Goal: Information Seeking & Learning: Learn about a topic

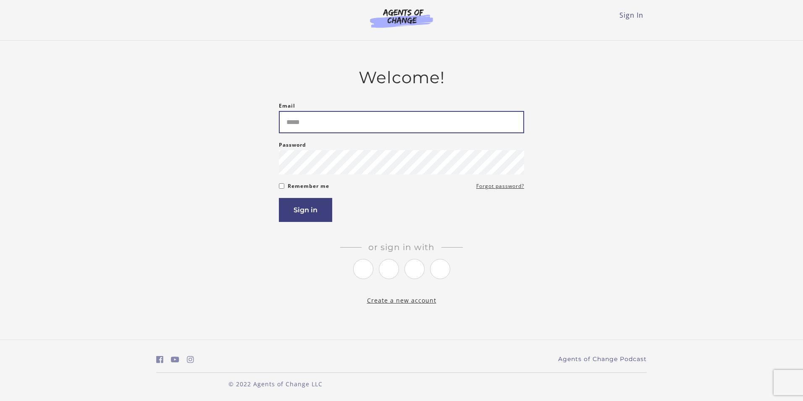
click at [458, 123] on input "Email" at bounding box center [401, 122] width 245 height 22
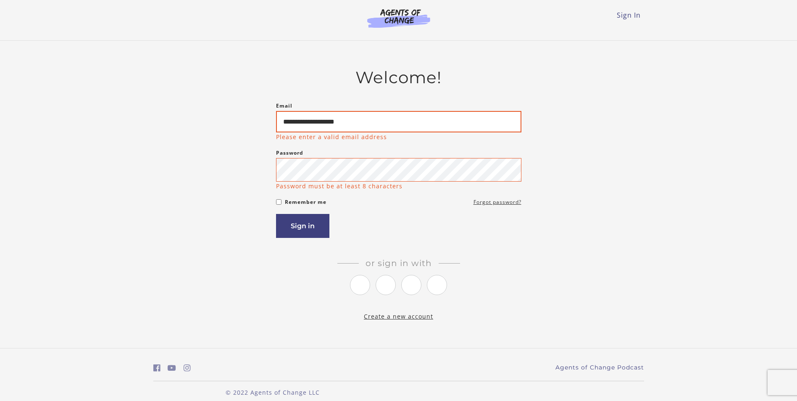
click at [458, 123] on input "**********" at bounding box center [398, 121] width 245 height 21
click at [284, 122] on input "**********" at bounding box center [398, 121] width 245 height 21
drag, startPoint x: 374, startPoint y: 122, endPoint x: 227, endPoint y: 107, distance: 147.4
click at [227, 107] on div "**********" at bounding box center [398, 194] width 491 height 253
type input "**********"
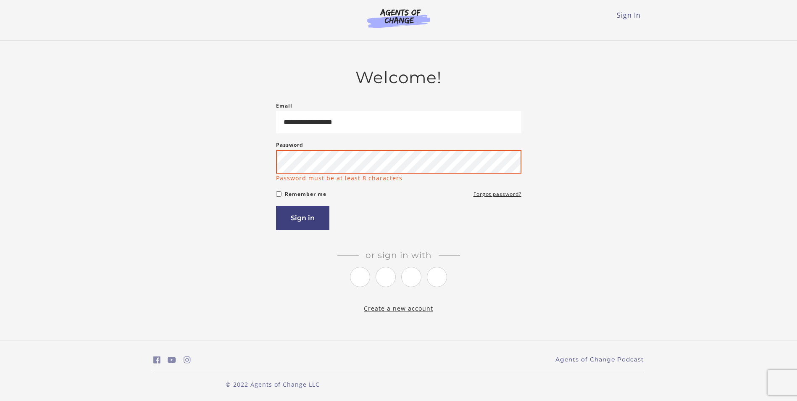
click at [276, 206] on button "Sign in" at bounding box center [302, 218] width 53 height 24
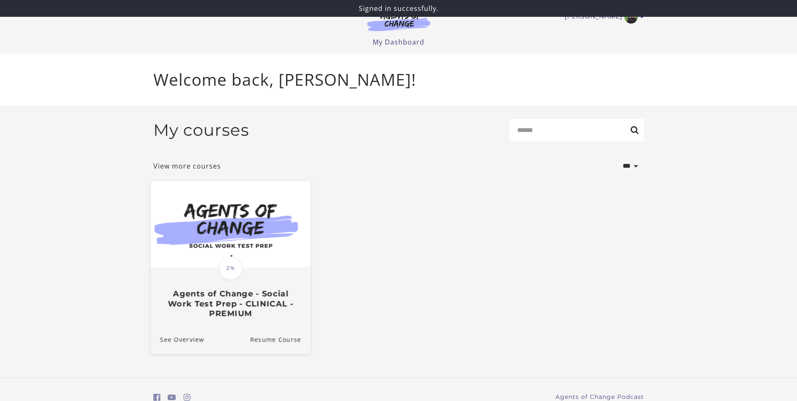
click at [219, 234] on img at bounding box center [230, 224] width 160 height 86
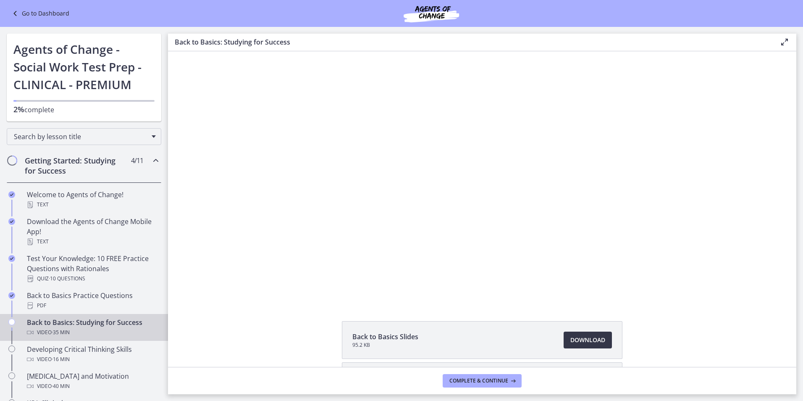
click at [579, 338] on span "Download Opens in a new window" at bounding box center [588, 340] width 35 height 10
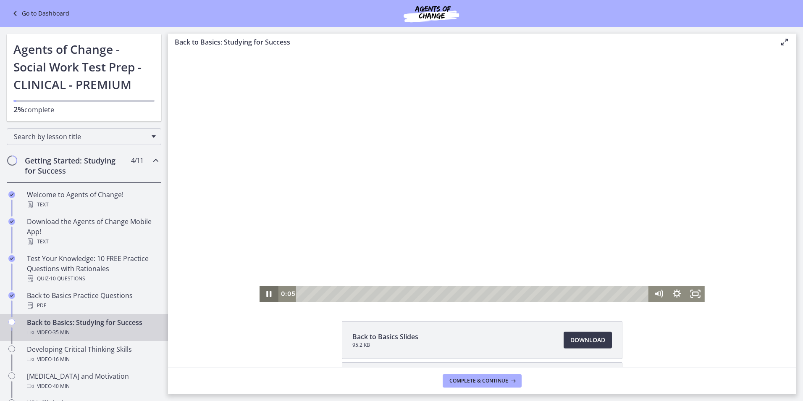
click at [268, 291] on icon "Pause" at bounding box center [269, 294] width 5 height 6
click at [94, 363] on div "Video · 16 min" at bounding box center [92, 359] width 131 height 10
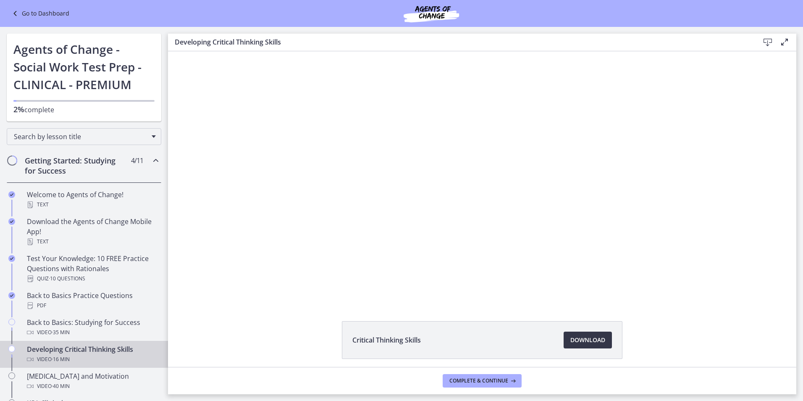
click at [578, 338] on span "Download Opens in a new window" at bounding box center [588, 340] width 35 height 10
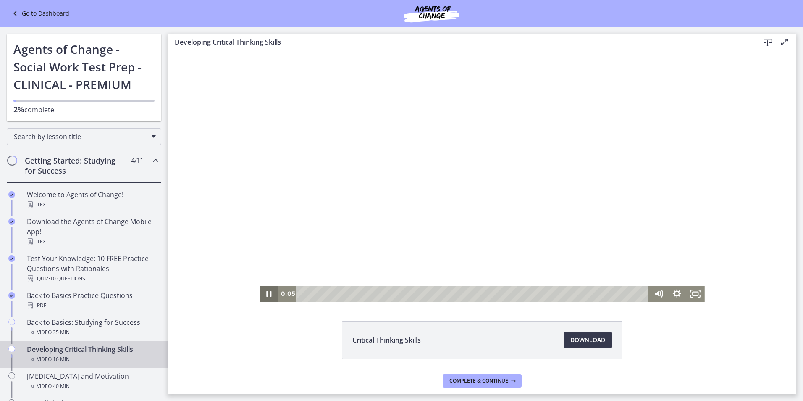
click at [266, 294] on icon "Pause" at bounding box center [269, 294] width 18 height 16
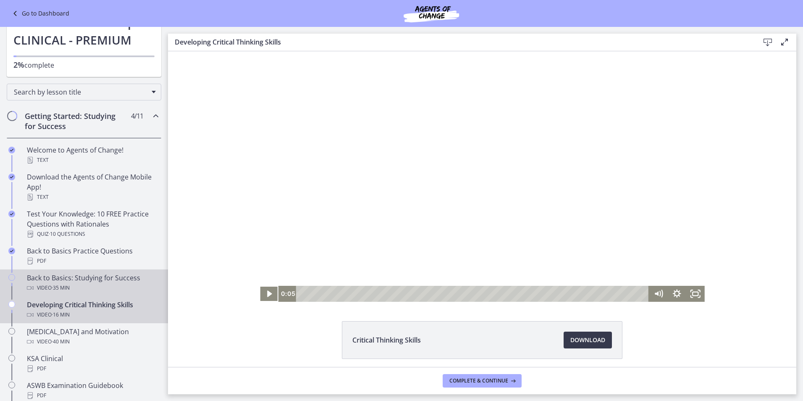
scroll to position [84, 0]
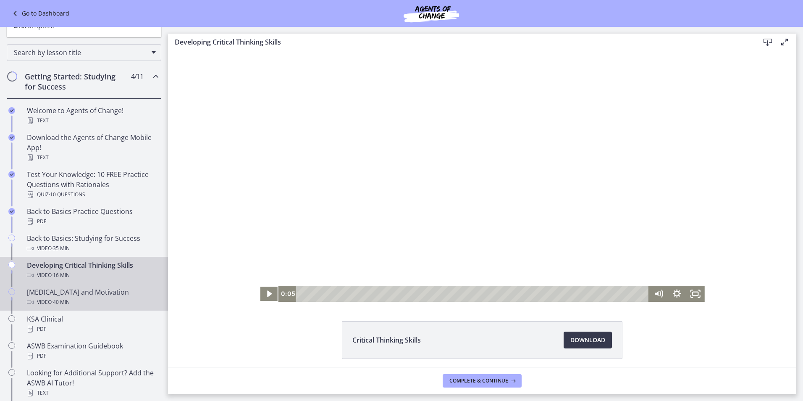
drag, startPoint x: 113, startPoint y: 302, endPoint x: 117, endPoint y: 301, distance: 4.3
click at [113, 302] on div "Video · 40 min" at bounding box center [92, 302] width 131 height 10
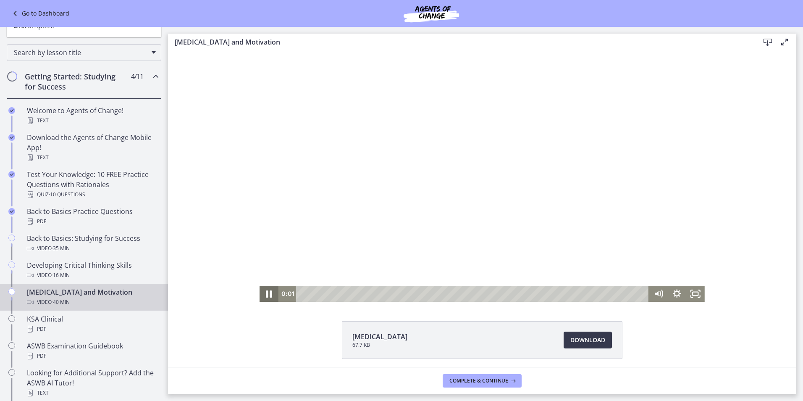
click at [266, 295] on icon "Pause" at bounding box center [269, 293] width 22 height 19
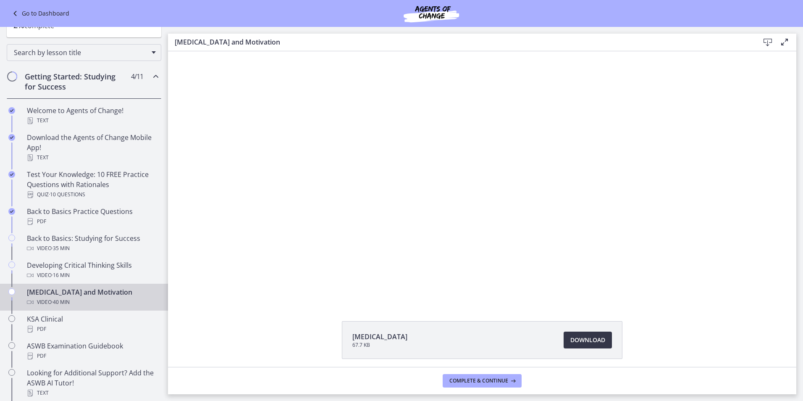
click at [566, 335] on link "Download Opens in a new window" at bounding box center [588, 340] width 48 height 17
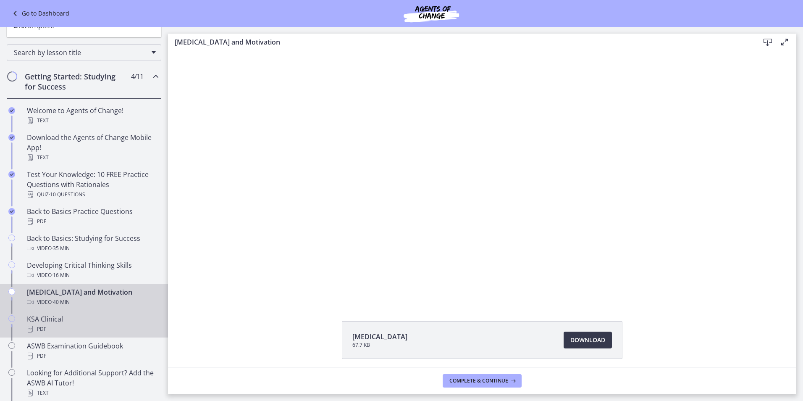
click at [109, 325] on div "PDF" at bounding box center [92, 329] width 131 height 10
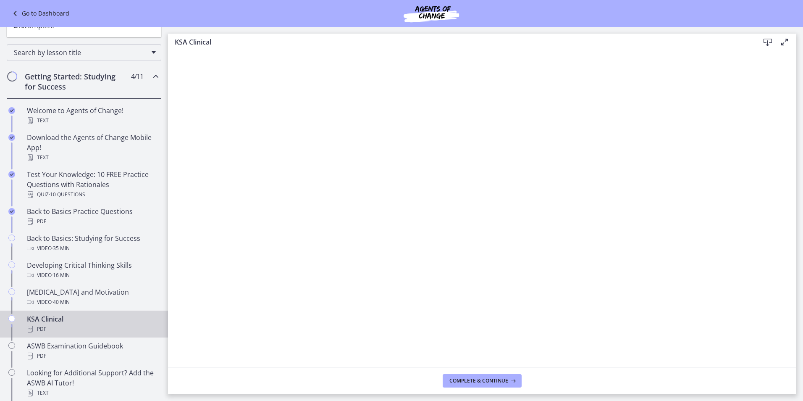
click at [771, 41] on icon at bounding box center [768, 42] width 10 height 10
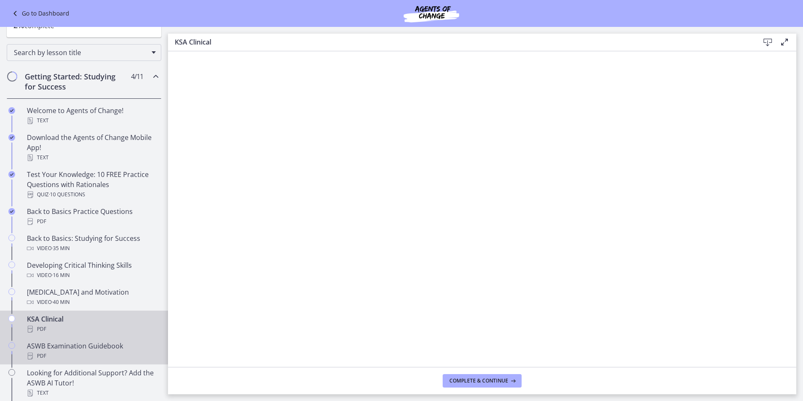
click at [65, 339] on link "ASWB Examination Guidebook PDF" at bounding box center [84, 350] width 168 height 27
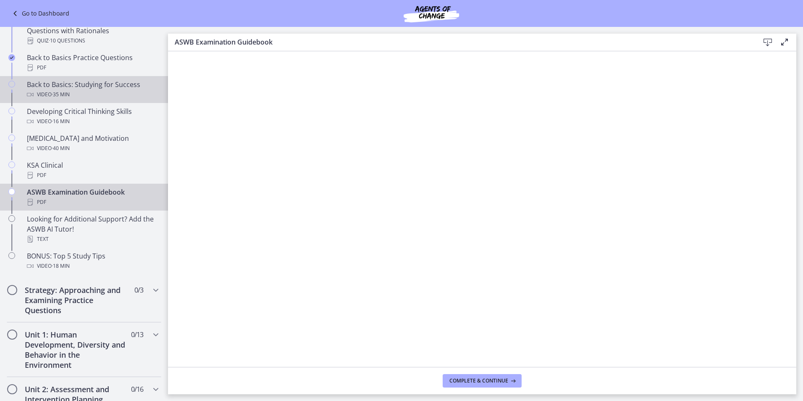
scroll to position [252, 0]
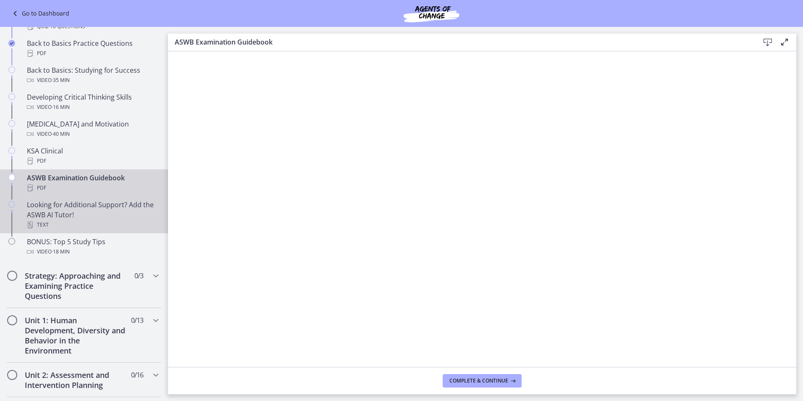
click at [119, 218] on div "Looking for Additional Support? Add the ASWB AI Tutor! Text" at bounding box center [92, 215] width 131 height 30
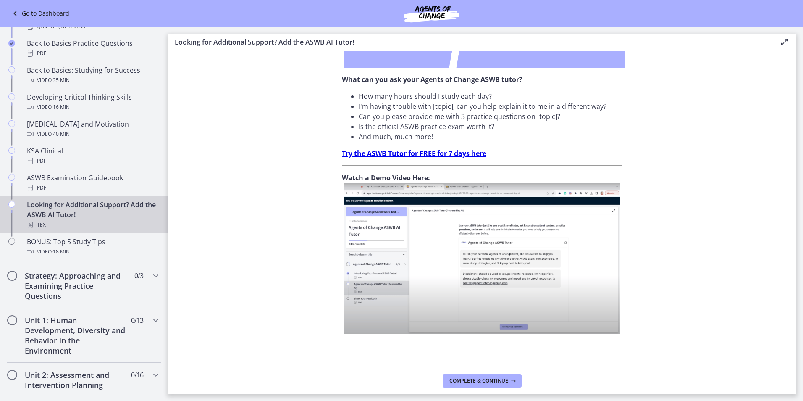
scroll to position [252, 0]
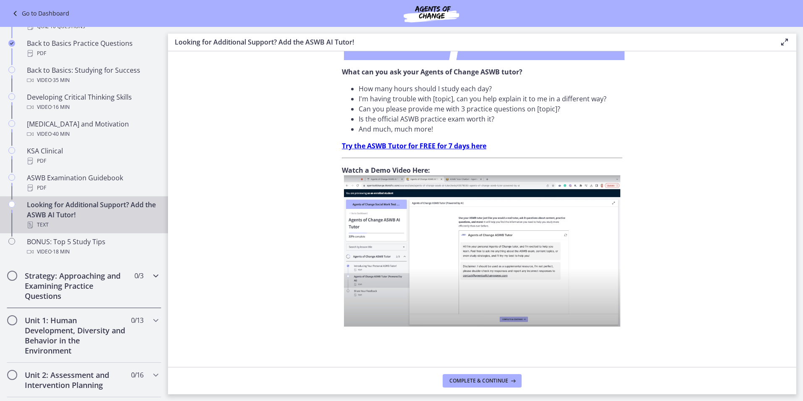
click at [152, 272] on icon "Chapters" at bounding box center [156, 276] width 10 height 10
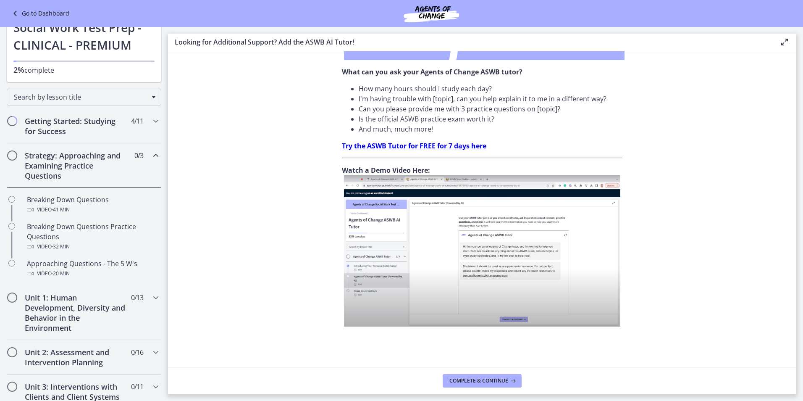
scroll to position [0, 0]
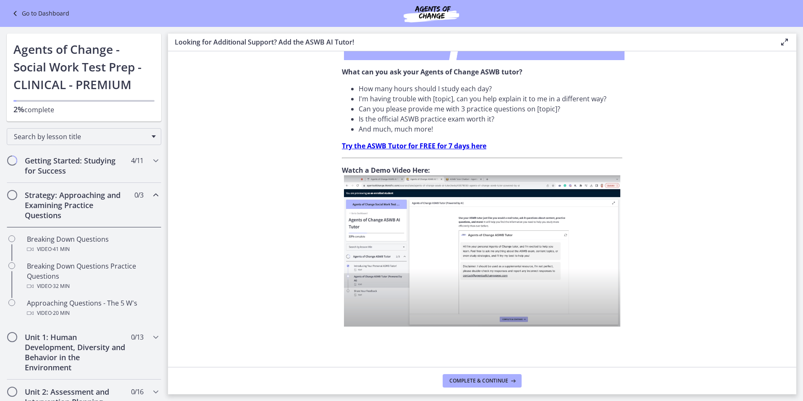
click at [69, 196] on h2 "Strategy: Approaching and Examining Practice Questions" at bounding box center [76, 205] width 103 height 30
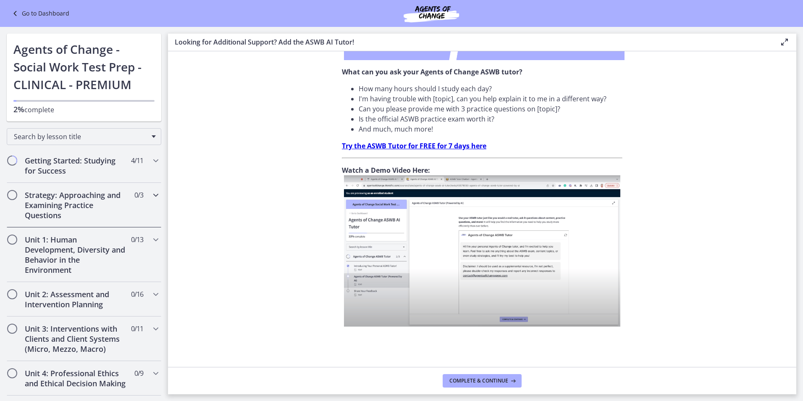
click at [152, 193] on icon "Chapters" at bounding box center [156, 195] width 10 height 10
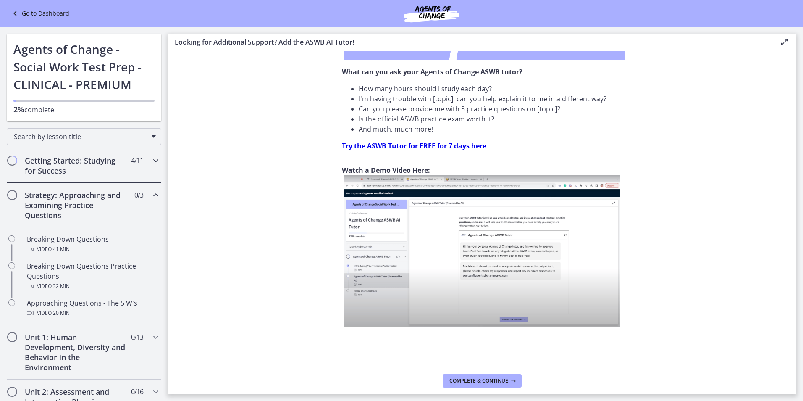
click at [151, 162] on icon "Chapters" at bounding box center [156, 160] width 10 height 10
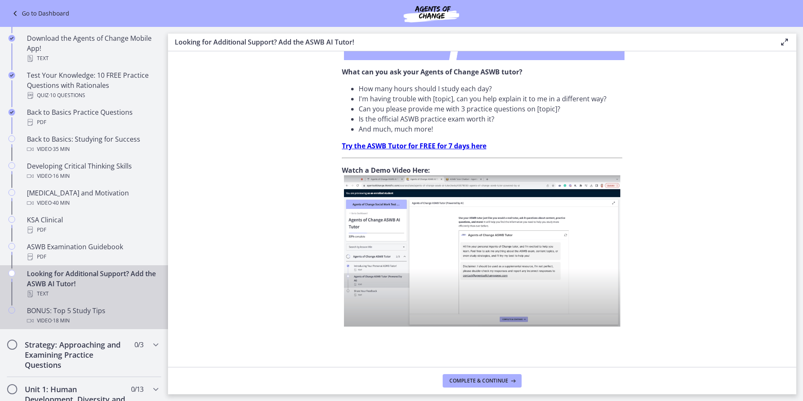
scroll to position [210, 0]
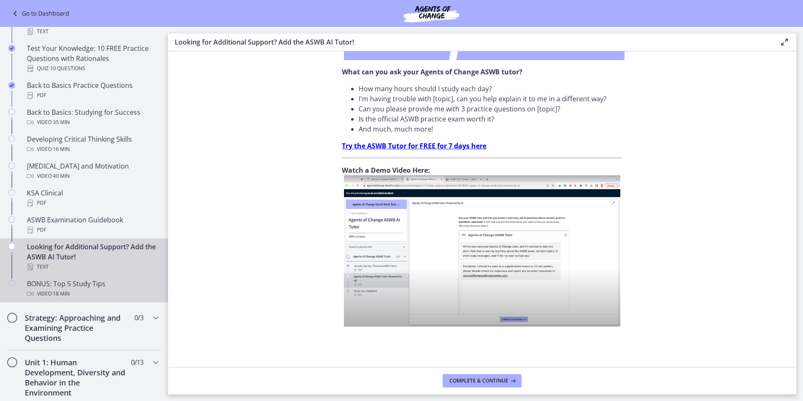
click at [77, 293] on div "Video · 18 min" at bounding box center [92, 294] width 131 height 10
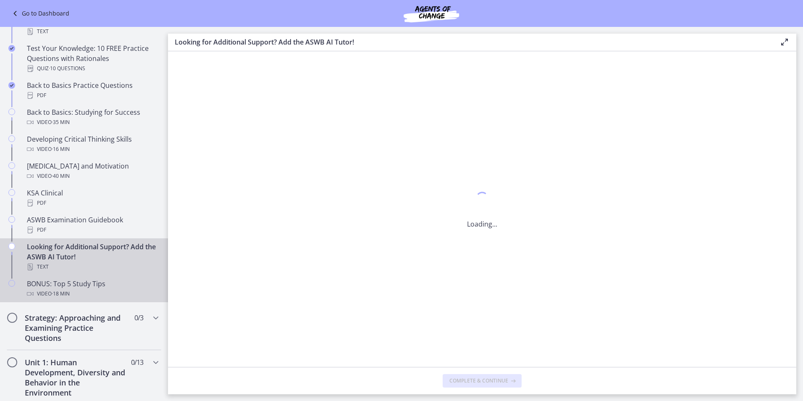
scroll to position [0, 0]
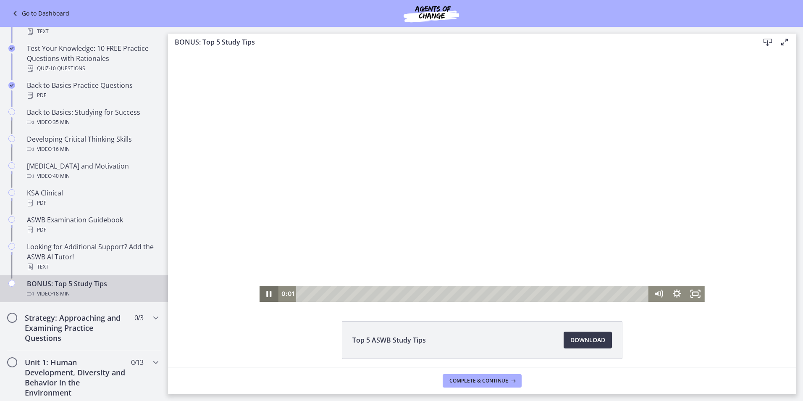
click at [266, 294] on icon "Pause" at bounding box center [269, 294] width 18 height 16
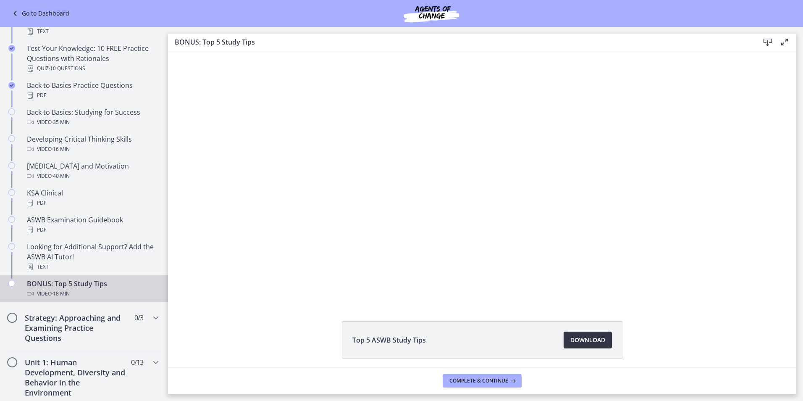
click at [592, 339] on span "Download Opens in a new window" at bounding box center [588, 340] width 35 height 10
click at [151, 315] on icon "Chapters" at bounding box center [156, 318] width 10 height 10
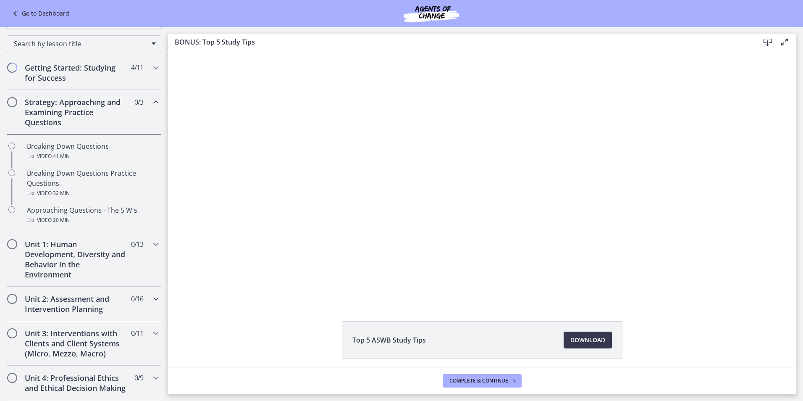
scroll to position [84, 0]
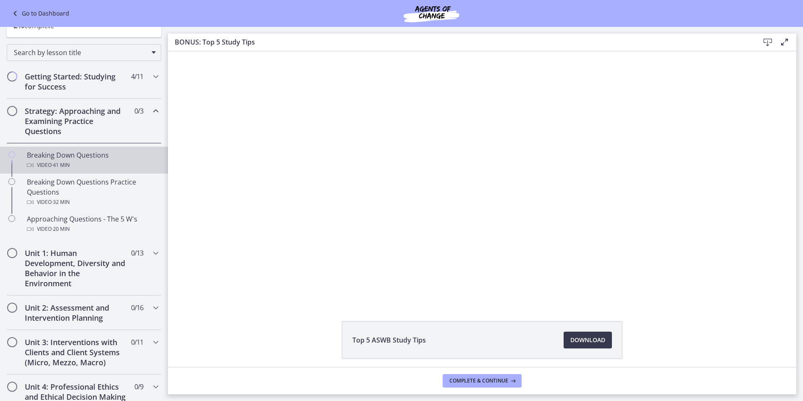
click at [122, 161] on div "Video · 41 min" at bounding box center [92, 165] width 131 height 10
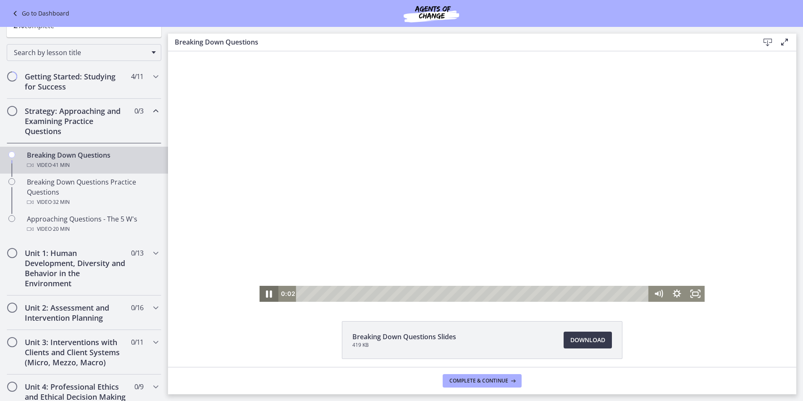
click at [268, 291] on icon "Pause" at bounding box center [269, 293] width 22 height 19
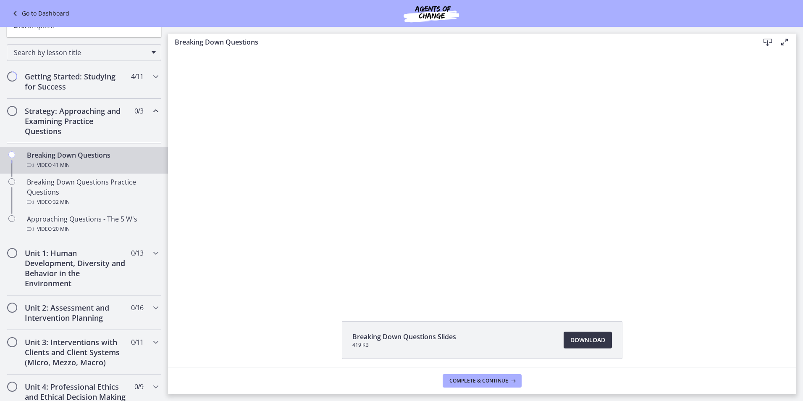
click at [591, 343] on span "Download Opens in a new window" at bounding box center [588, 340] width 35 height 10
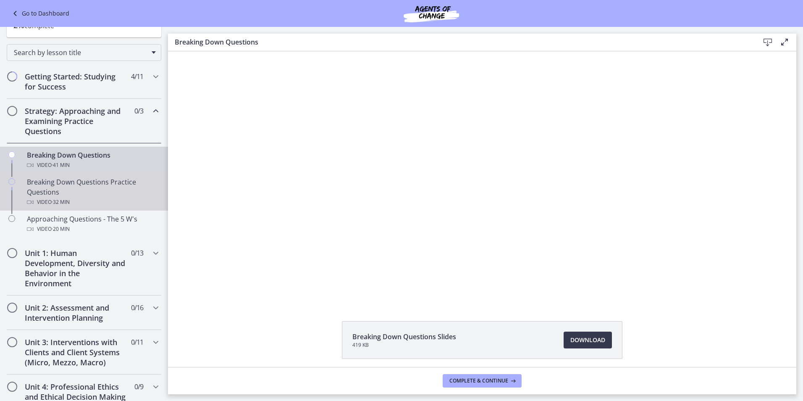
click at [82, 190] on div "Breaking Down Questions Practice Questions Video · 32 min" at bounding box center [92, 192] width 131 height 30
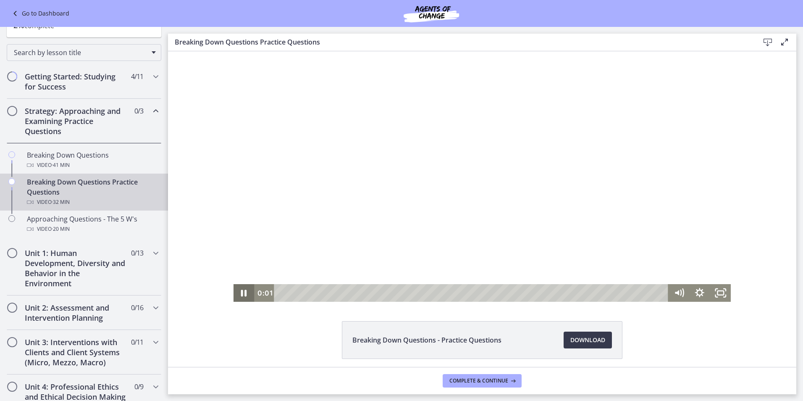
click at [240, 294] on icon "Pause" at bounding box center [244, 293] width 21 height 18
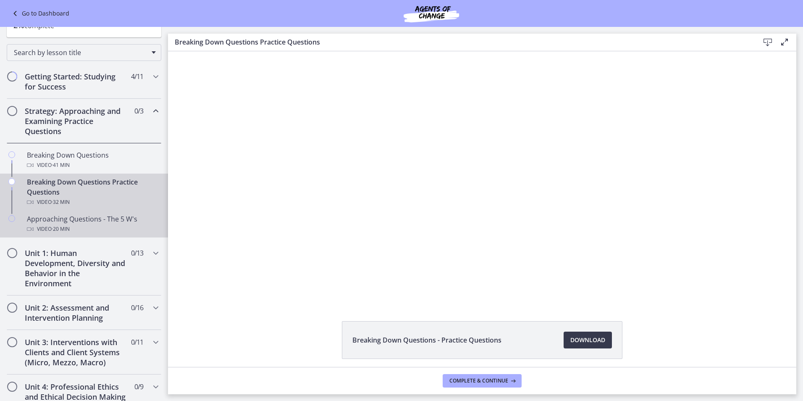
click at [95, 230] on div "Video · 20 min" at bounding box center [92, 229] width 131 height 10
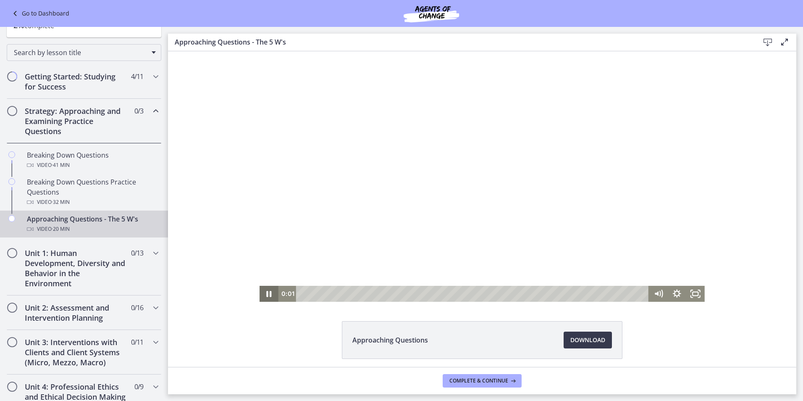
click at [266, 296] on icon "Pause" at bounding box center [269, 294] width 18 height 16
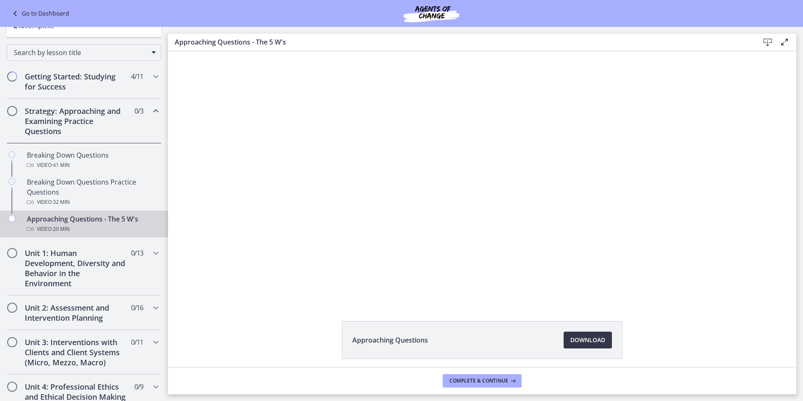
click at [592, 337] on span "Download Opens in a new window" at bounding box center [588, 340] width 35 height 10
click at [154, 251] on icon "Chapters" at bounding box center [156, 253] width 10 height 10
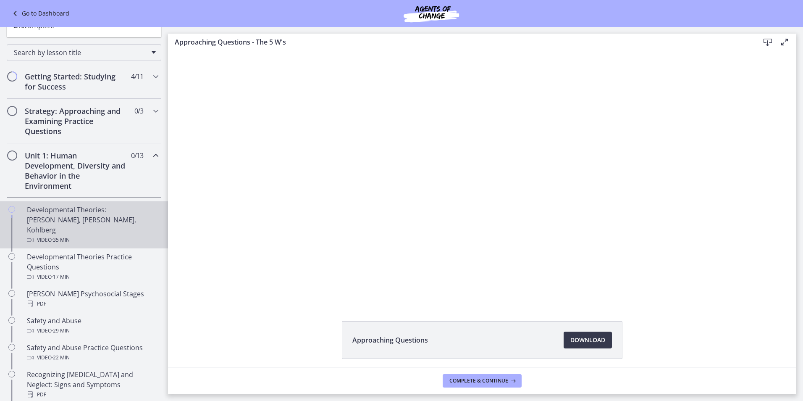
click at [113, 235] on div "Video · 35 min" at bounding box center [92, 240] width 131 height 10
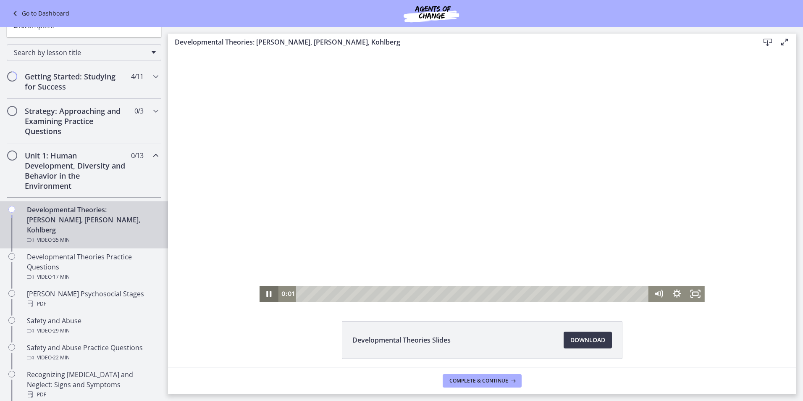
click at [268, 297] on icon "Pause" at bounding box center [269, 294] width 18 height 16
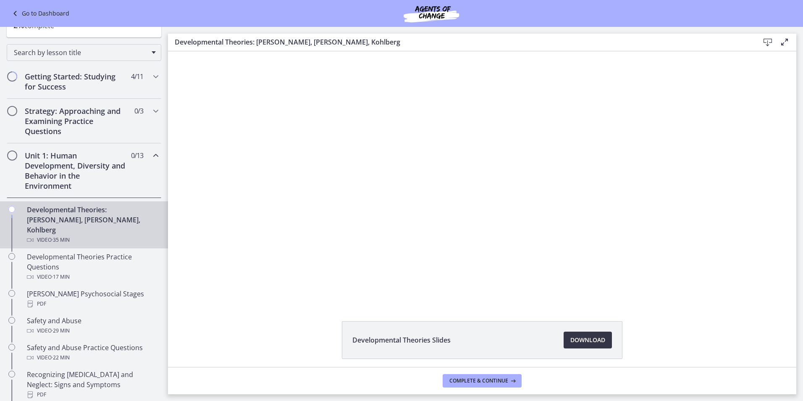
click at [582, 336] on span "Download Opens in a new window" at bounding box center [588, 340] width 35 height 10
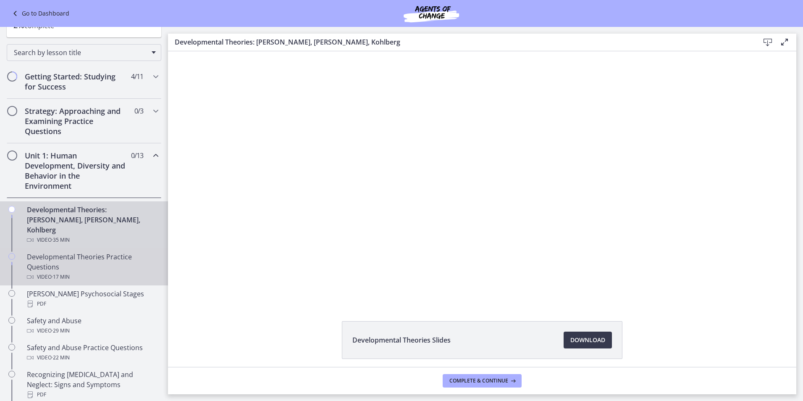
click at [95, 253] on div "Developmental Theories Practice Questions Video · 17 min" at bounding box center [92, 267] width 131 height 30
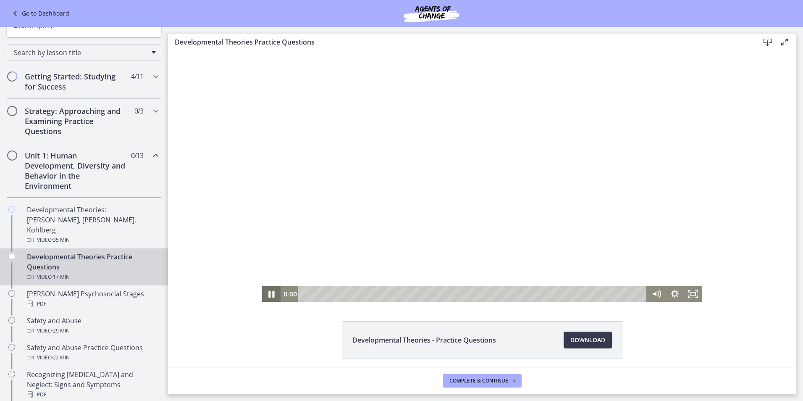
click at [268, 295] on icon "Pause" at bounding box center [272, 293] width 22 height 18
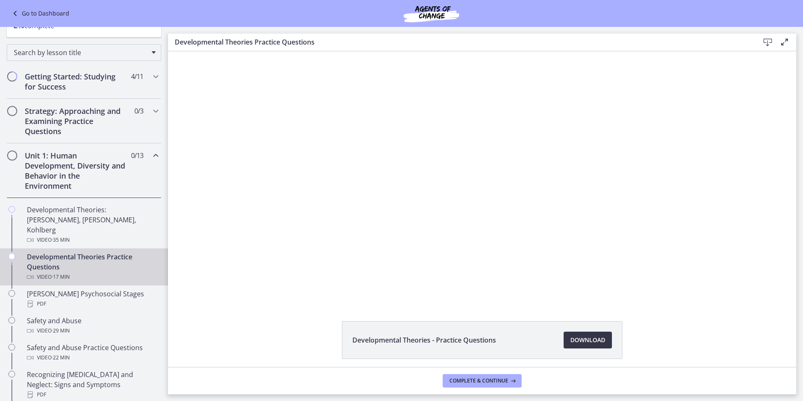
click at [589, 338] on span "Download Opens in a new window" at bounding box center [588, 340] width 35 height 10
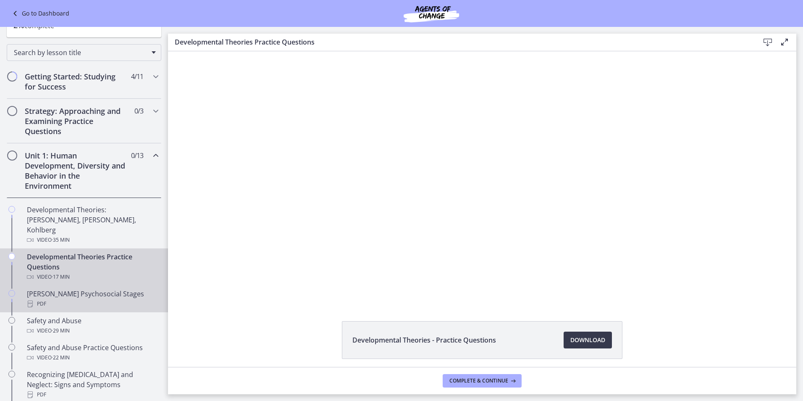
click at [95, 299] on div "PDF" at bounding box center [92, 304] width 131 height 10
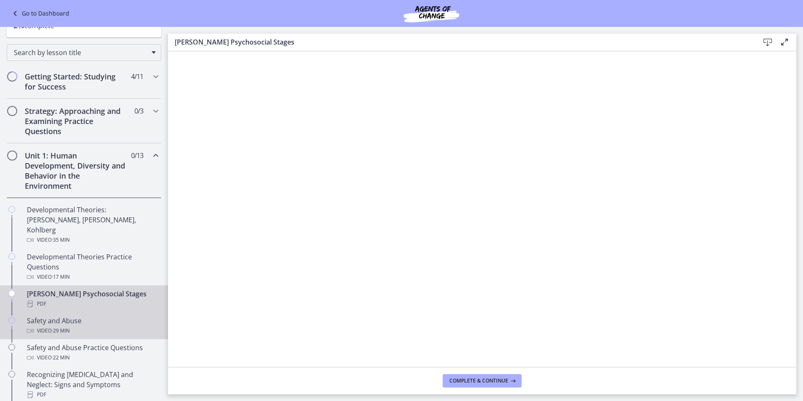
click at [115, 326] on div "Video · 29 min" at bounding box center [92, 331] width 131 height 10
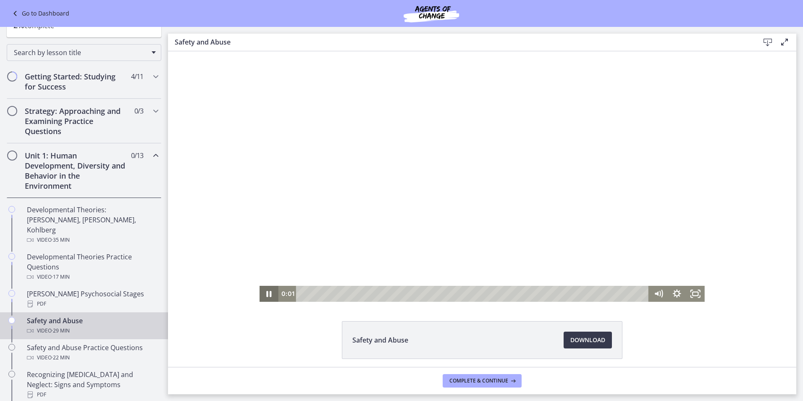
click at [261, 296] on icon "Pause" at bounding box center [269, 294] width 18 height 16
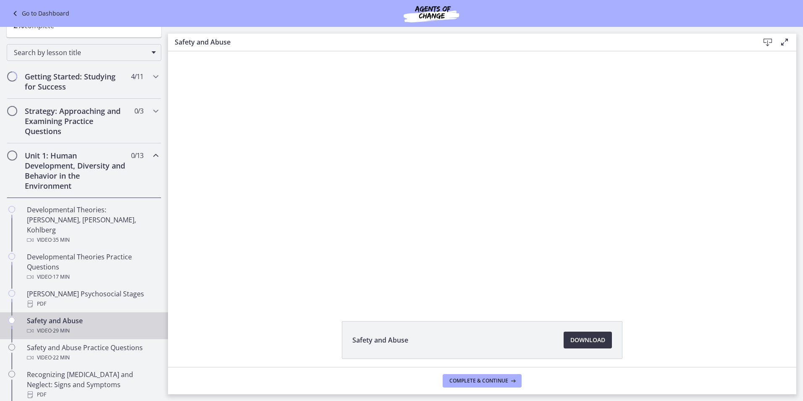
click at [576, 340] on span "Download Opens in a new window" at bounding box center [588, 340] width 35 height 10
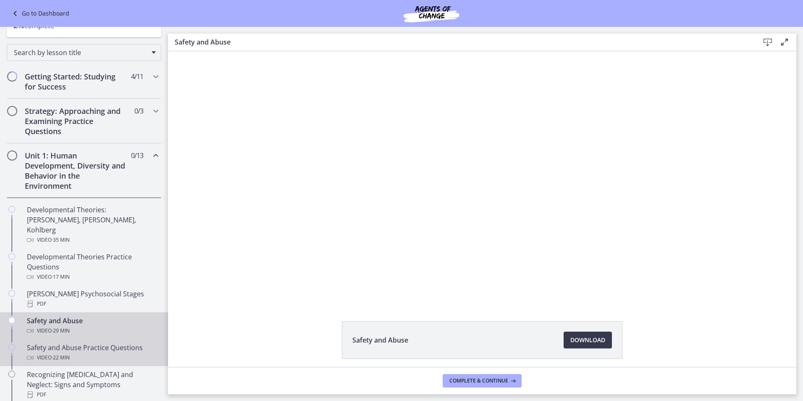
click at [100, 342] on div "Safety and Abuse Practice Questions Video · 22 min" at bounding box center [92, 352] width 131 height 20
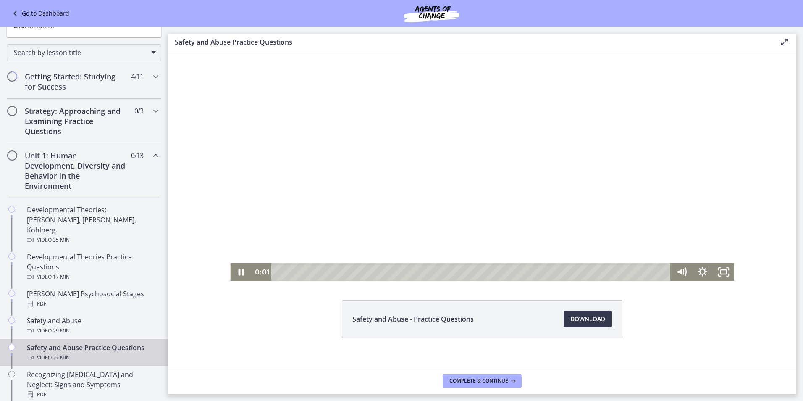
scroll to position [32, 0]
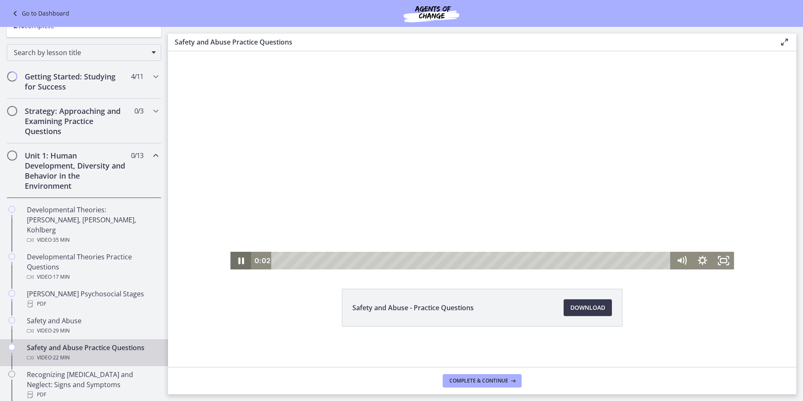
click at [232, 259] on icon "Pause" at bounding box center [240, 261] width 21 height 18
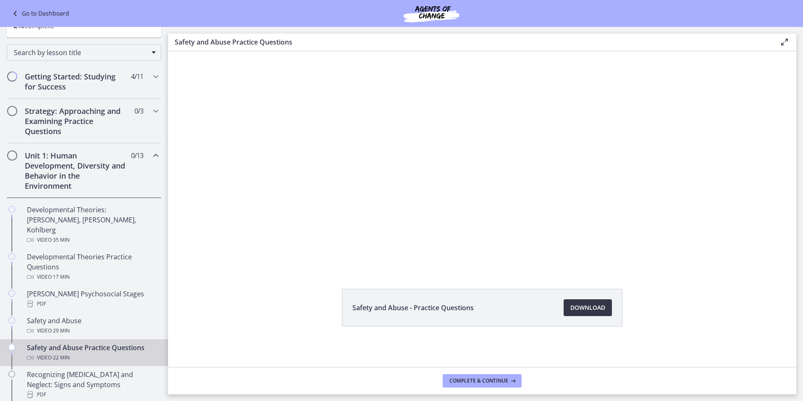
click at [601, 307] on span "Download Opens in a new window" at bounding box center [588, 308] width 35 height 10
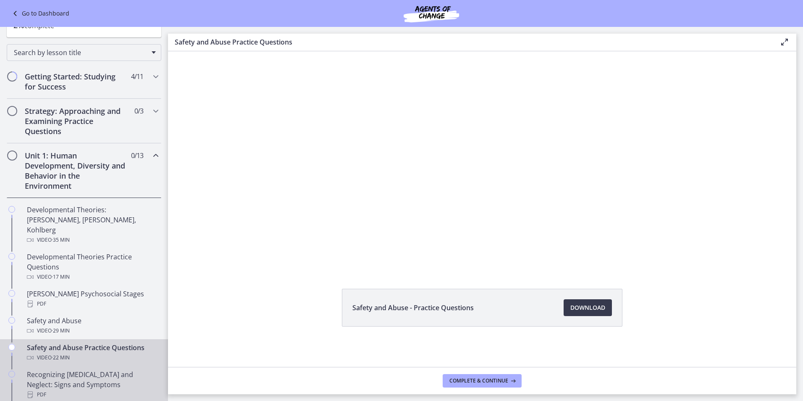
click at [109, 369] on div "Recognizing Child Abuse and Neglect: Signs and Symptoms PDF" at bounding box center [92, 384] width 131 height 30
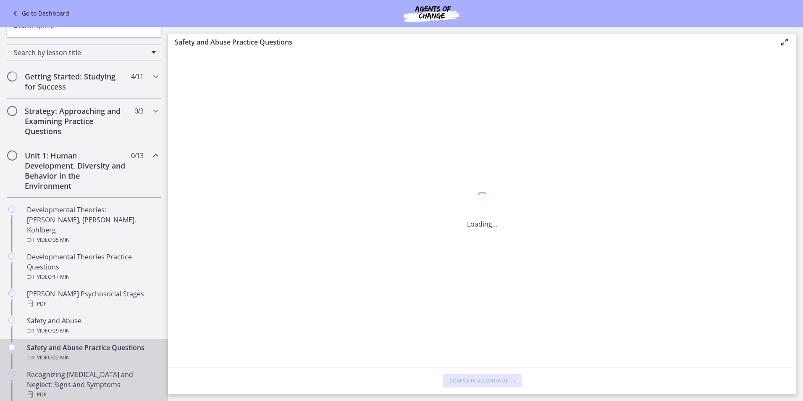
scroll to position [0, 0]
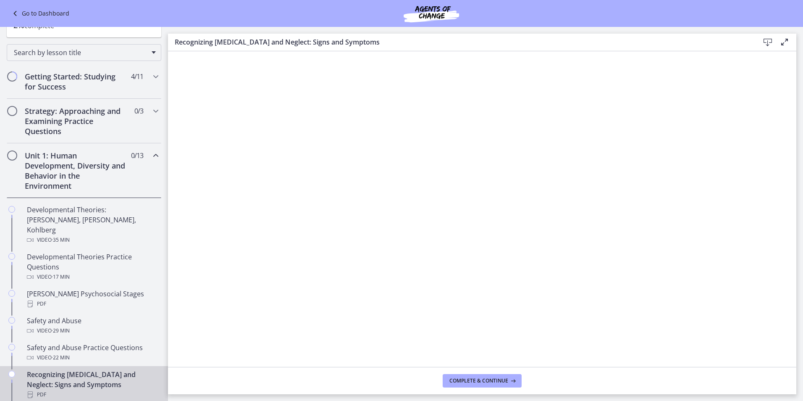
click at [770, 40] on icon at bounding box center [768, 42] width 10 height 10
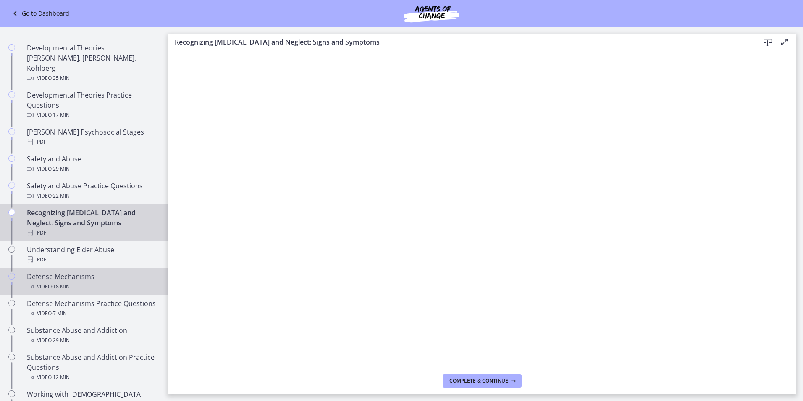
scroll to position [252, 0]
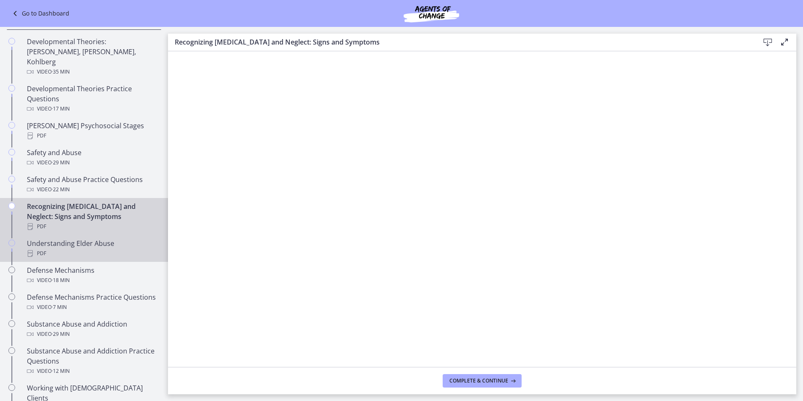
click at [108, 238] on div "Understanding Elder Abuse PDF" at bounding box center [92, 248] width 131 height 20
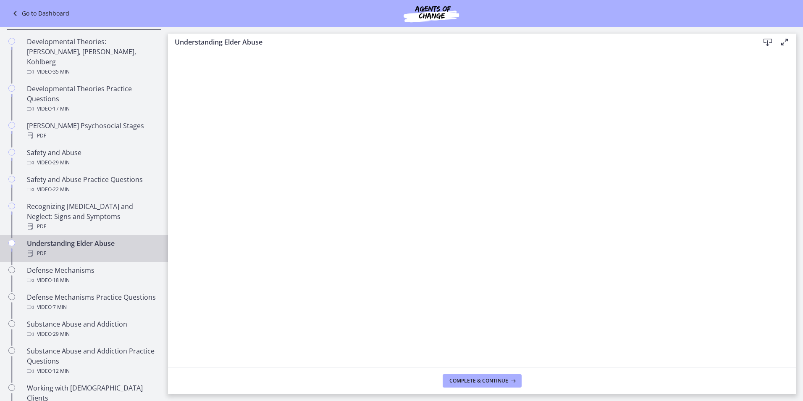
click at [768, 42] on icon at bounding box center [768, 42] width 10 height 10
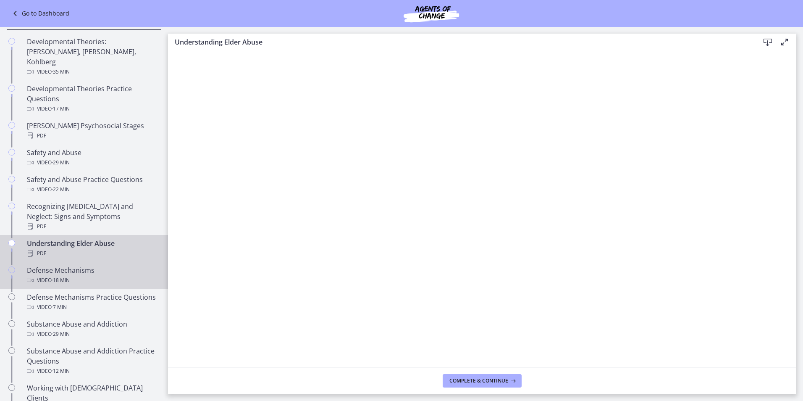
click at [68, 275] on span "· 18 min" at bounding box center [61, 280] width 18 height 10
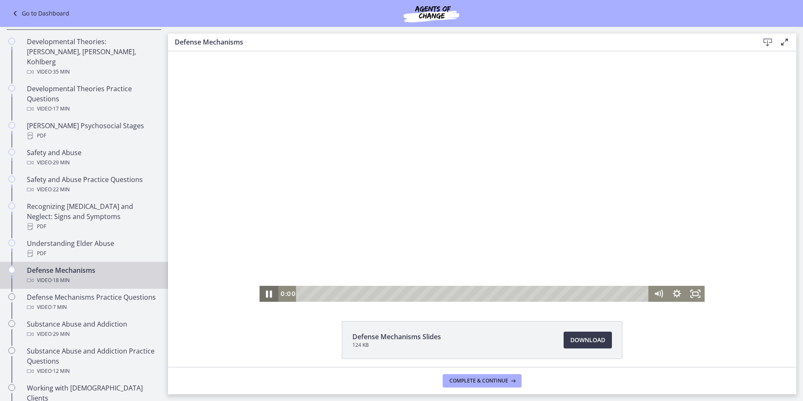
click at [268, 293] on icon "Pause" at bounding box center [269, 293] width 6 height 7
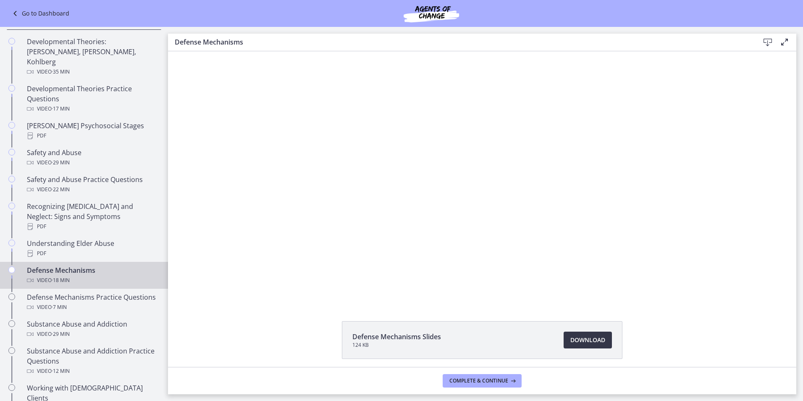
click at [605, 340] on link "Download Opens in a new window" at bounding box center [588, 340] width 48 height 17
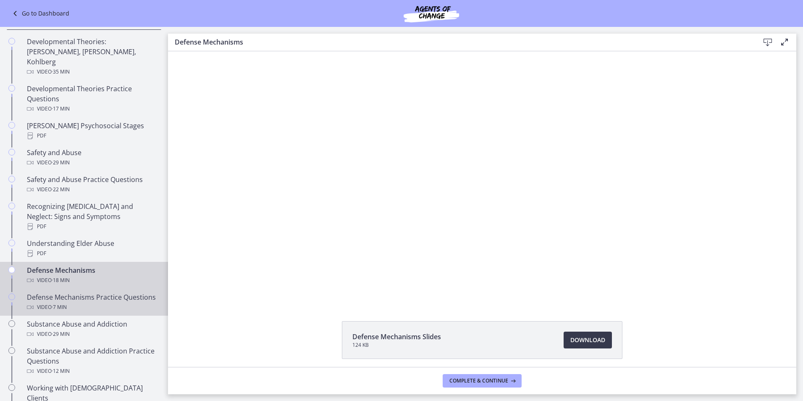
click at [91, 294] on div "Defense Mechanisms Practice Questions Video · 7 min" at bounding box center [92, 302] width 131 height 20
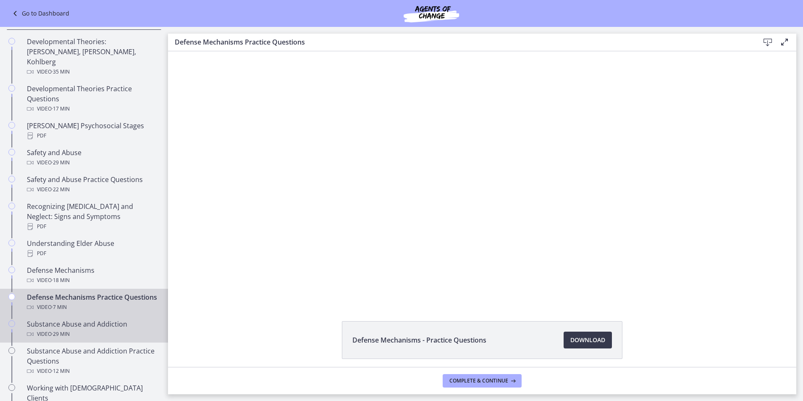
click at [118, 328] on div "Substance Abuse and Addiction Video · 29 min" at bounding box center [92, 329] width 131 height 20
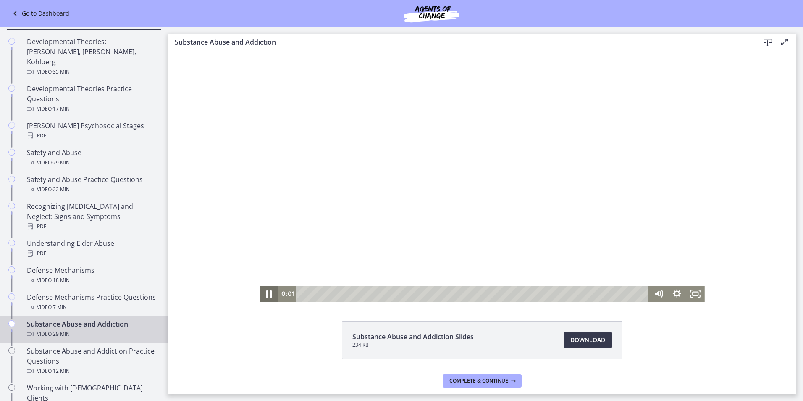
click at [268, 294] on icon "Pause" at bounding box center [269, 293] width 6 height 7
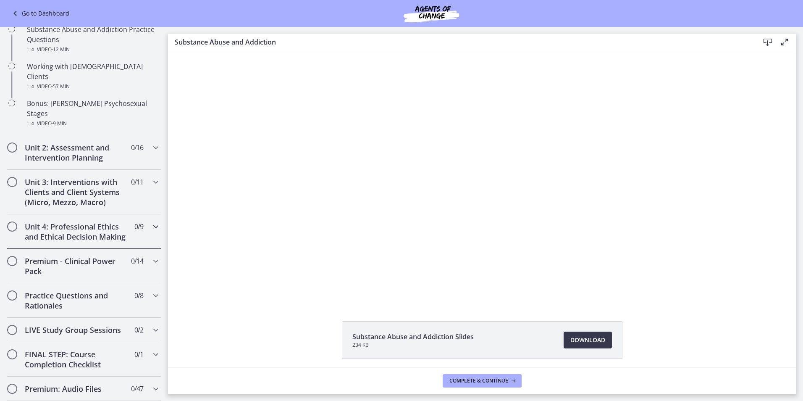
scroll to position [553, 0]
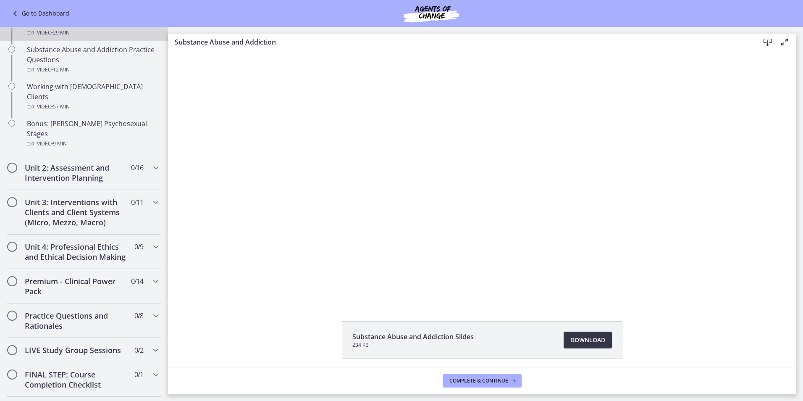
click at [596, 338] on span "Download Opens in a new window" at bounding box center [588, 340] width 35 height 10
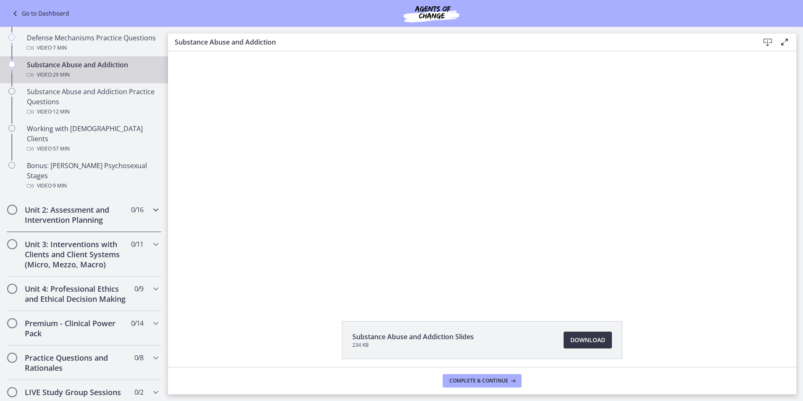
scroll to position [469, 0]
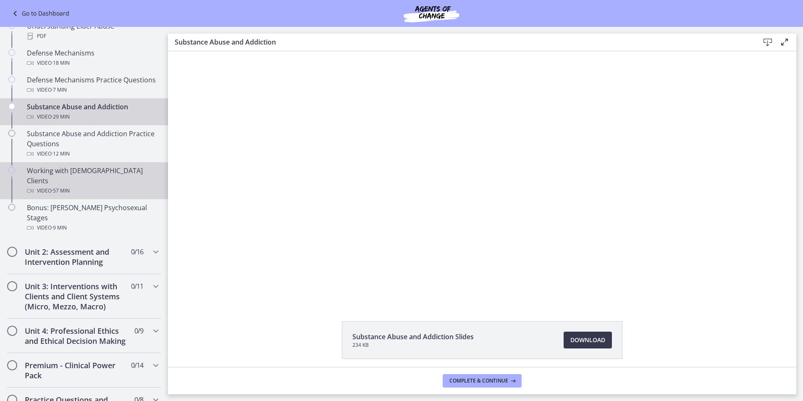
click at [100, 186] on div "Video · 57 min" at bounding box center [92, 191] width 131 height 10
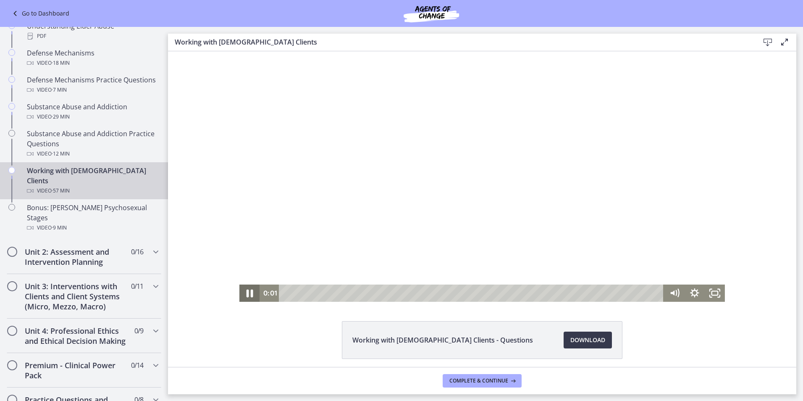
click at [247, 294] on icon "Pause" at bounding box center [250, 293] width 7 height 8
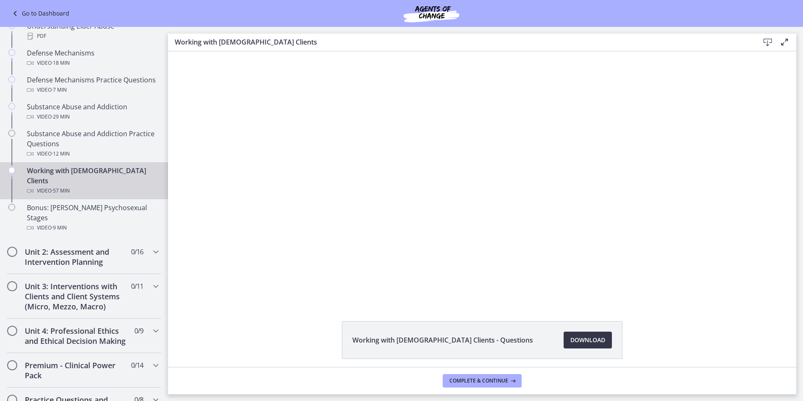
click at [584, 337] on span "Download Opens in a new window" at bounding box center [588, 340] width 35 height 10
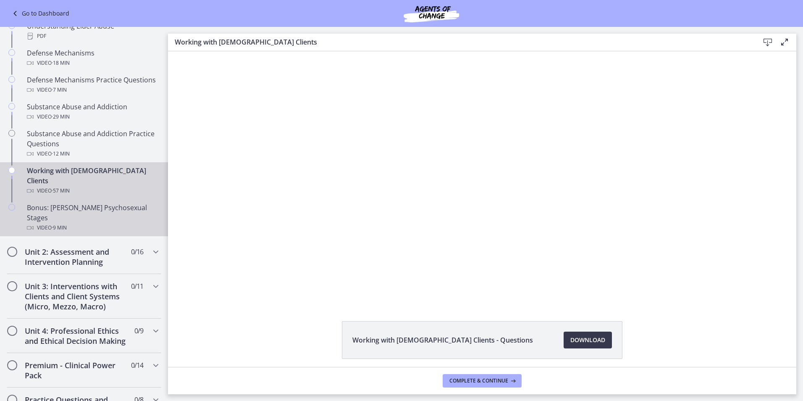
click at [88, 223] on div "Video · 9 min" at bounding box center [92, 228] width 131 height 10
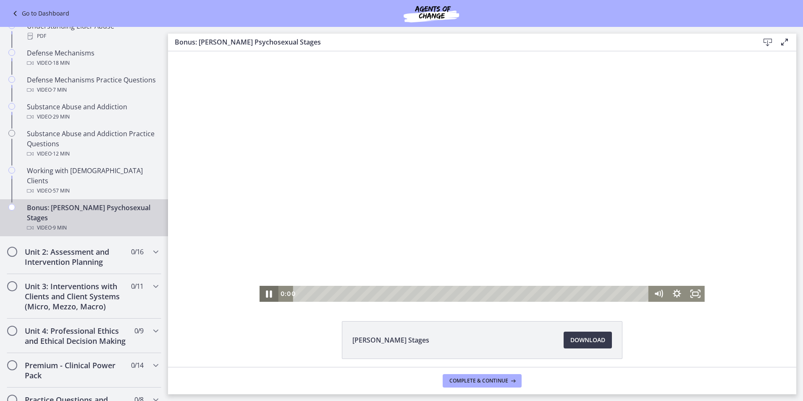
click at [265, 286] on icon "Pause" at bounding box center [269, 293] width 22 height 19
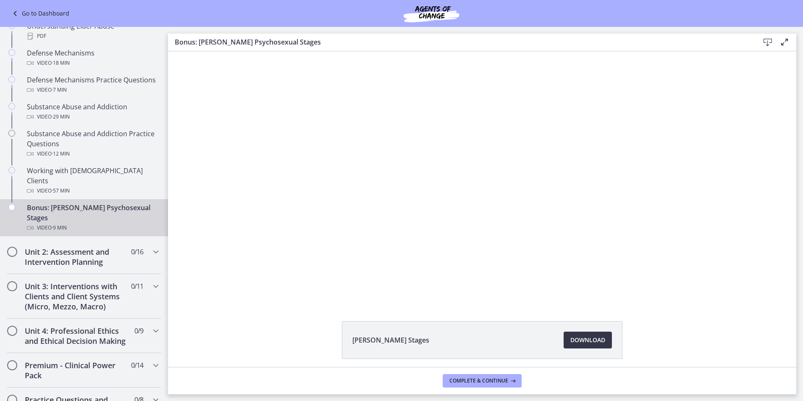
click at [571, 341] on span "Download Opens in a new window" at bounding box center [588, 340] width 35 height 10
click at [151, 247] on icon "Chapters" at bounding box center [156, 252] width 10 height 10
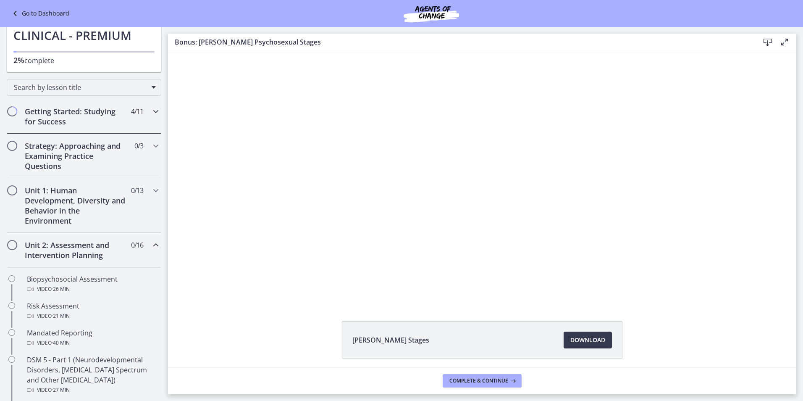
scroll to position [133, 0]
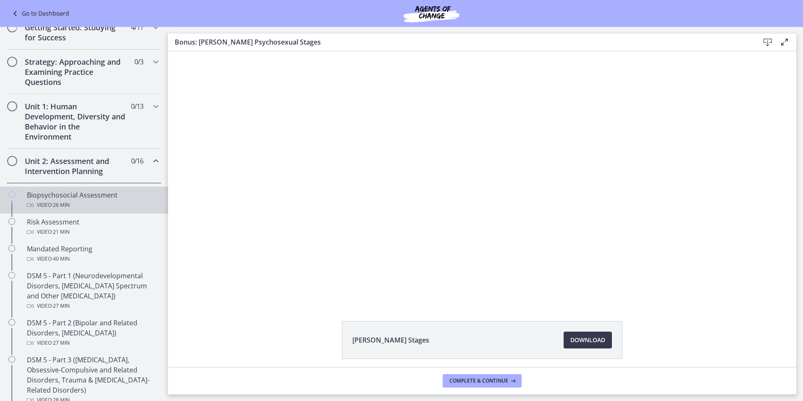
click at [122, 201] on div "Video · 26 min" at bounding box center [92, 205] width 131 height 10
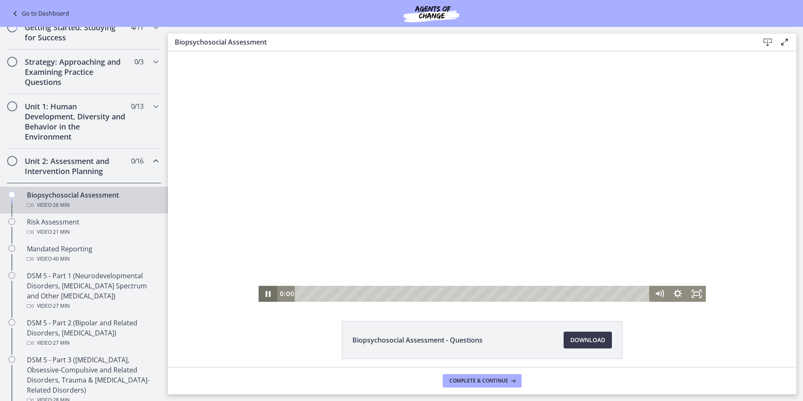
click at [262, 297] on icon "Pause" at bounding box center [267, 294] width 18 height 16
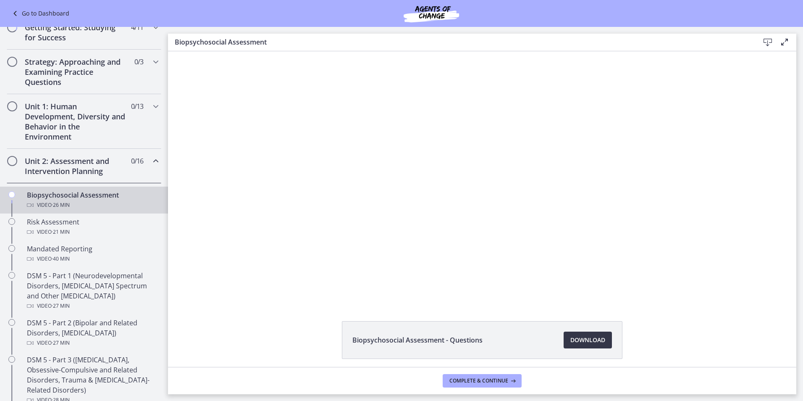
click at [580, 340] on span "Download Opens in a new window" at bounding box center [588, 340] width 35 height 10
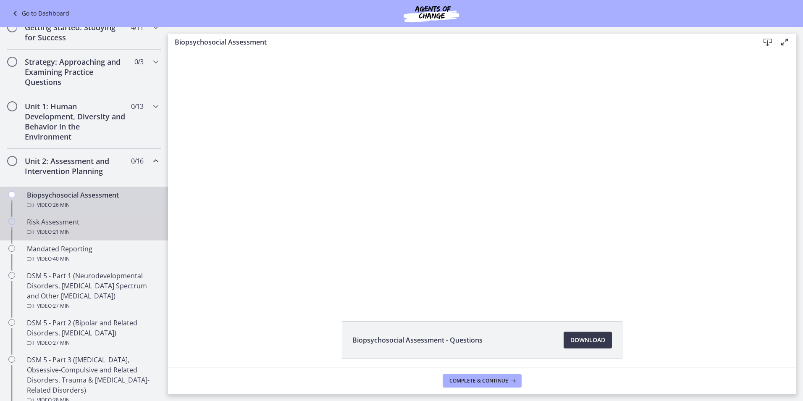
drag, startPoint x: 95, startPoint y: 222, endPoint x: 97, endPoint y: 226, distance: 4.7
click at [97, 223] on div "Risk Assessment Video · 21 min" at bounding box center [92, 227] width 131 height 20
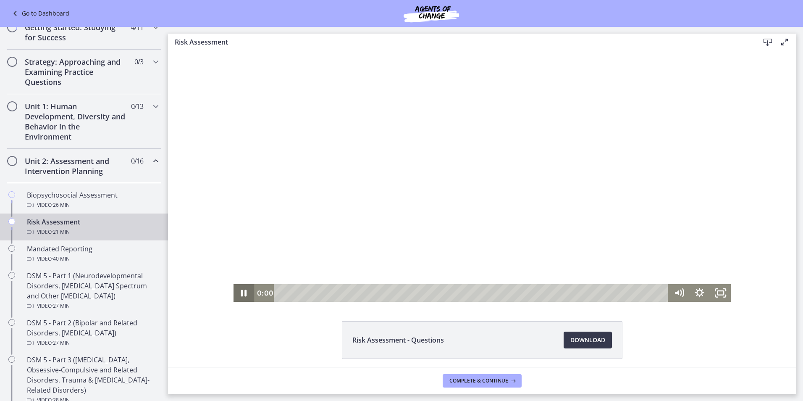
click at [244, 297] on icon "Pause" at bounding box center [244, 293] width 21 height 18
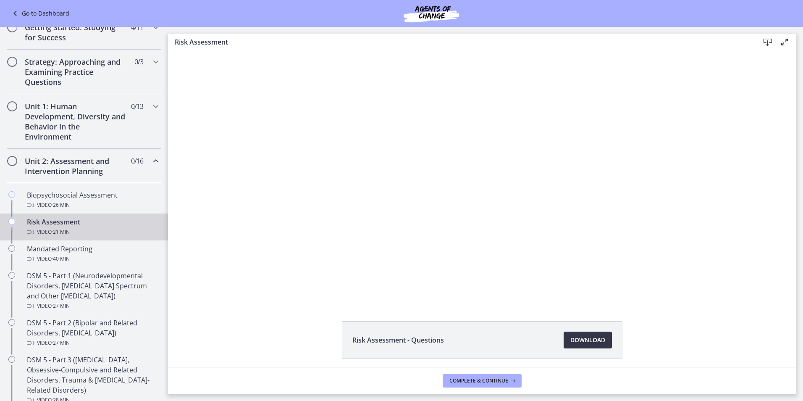
click at [573, 339] on span "Download Opens in a new window" at bounding box center [588, 340] width 35 height 10
drag, startPoint x: 80, startPoint y: 247, endPoint x: 103, endPoint y: 254, distance: 23.3
click at [80, 248] on div "Mandated Reporting Video · 40 min" at bounding box center [92, 254] width 131 height 20
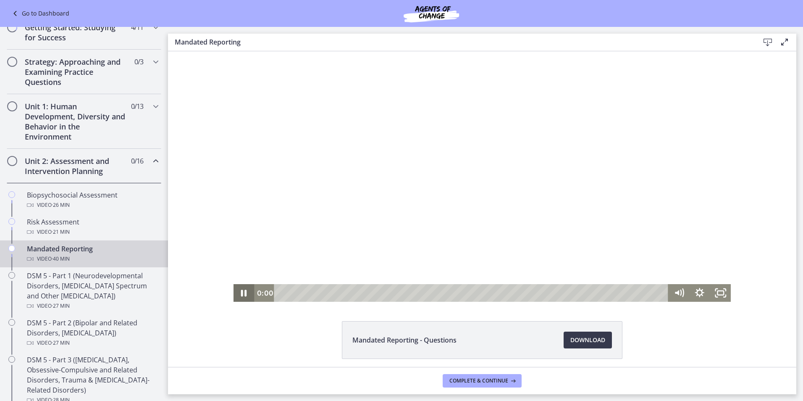
click at [240, 295] on icon "Pause" at bounding box center [244, 293] width 21 height 18
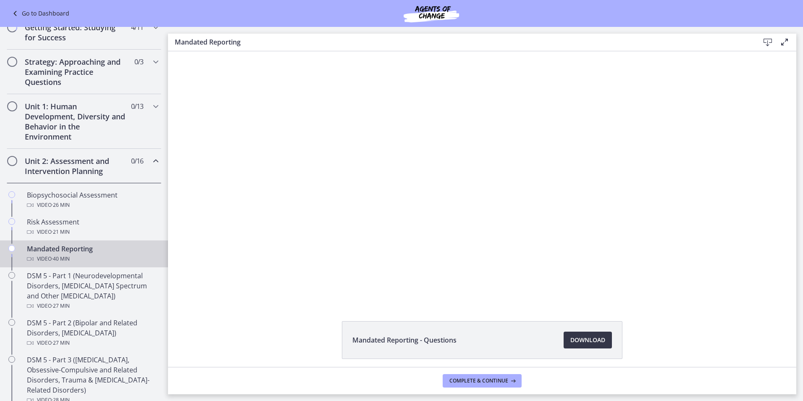
click at [583, 337] on span "Download Opens in a new window" at bounding box center [588, 340] width 35 height 10
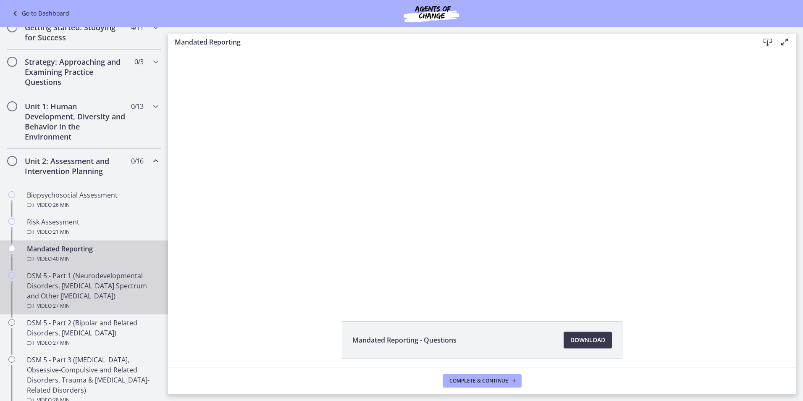
click at [81, 286] on div "DSM 5 - Part 1 (Neurodevelopmental Disorders, Schizophrenia Spectrum and Other …" at bounding box center [92, 291] width 131 height 40
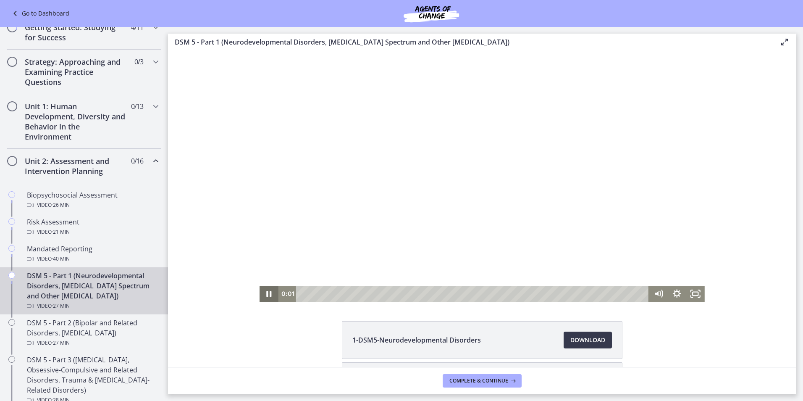
click at [267, 295] on icon "Pause" at bounding box center [269, 294] width 5 height 6
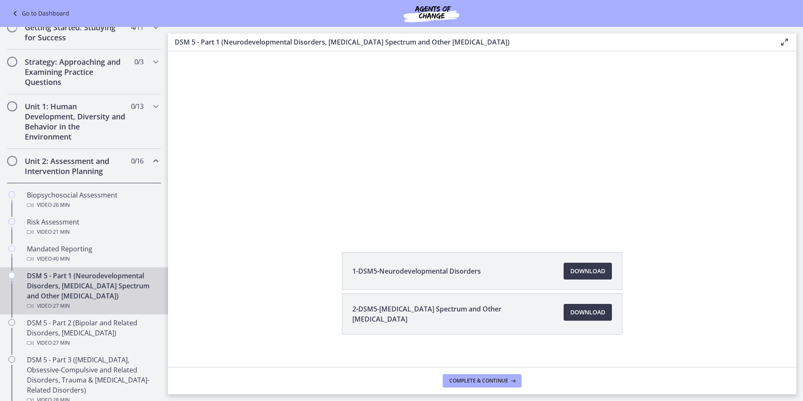
scroll to position [77, 0]
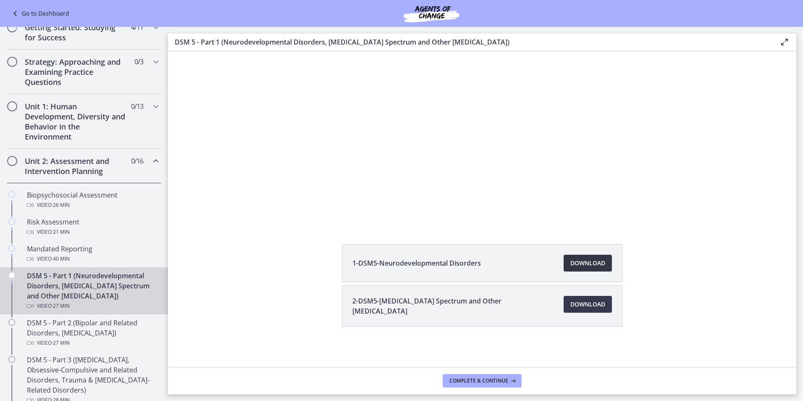
click at [591, 263] on span "Download Opens in a new window" at bounding box center [588, 263] width 35 height 10
click at [571, 303] on span "Download Opens in a new window" at bounding box center [588, 304] width 35 height 10
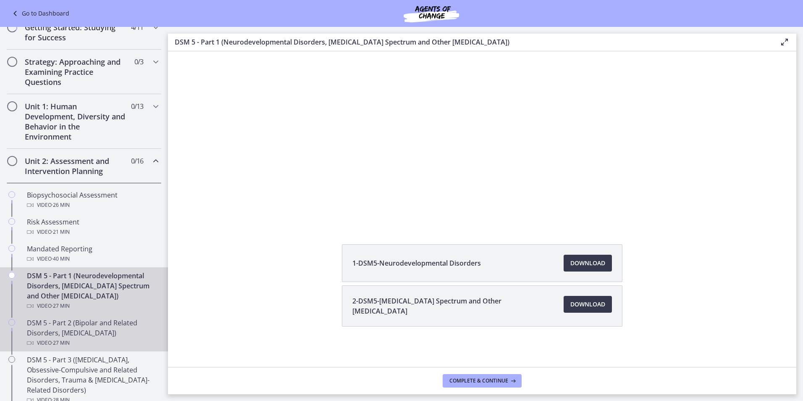
click at [95, 332] on div "DSM 5 - Part 2 (Bipolar and Related Disorders, Depressive Disorders) Video · 27…" at bounding box center [92, 333] width 131 height 30
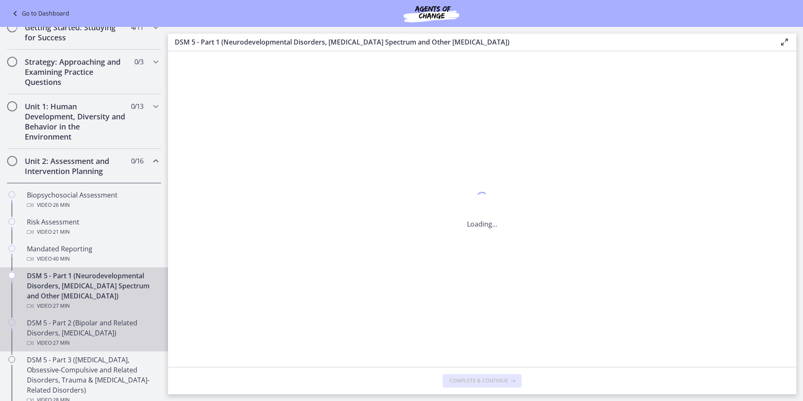
scroll to position [0, 0]
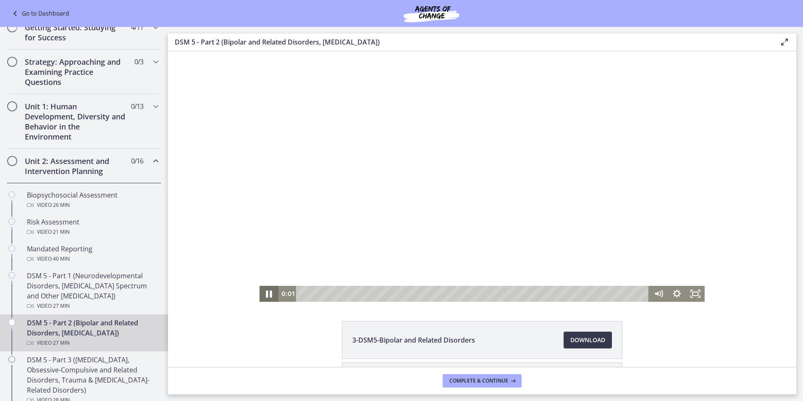
click at [266, 291] on icon "Pause" at bounding box center [269, 293] width 22 height 19
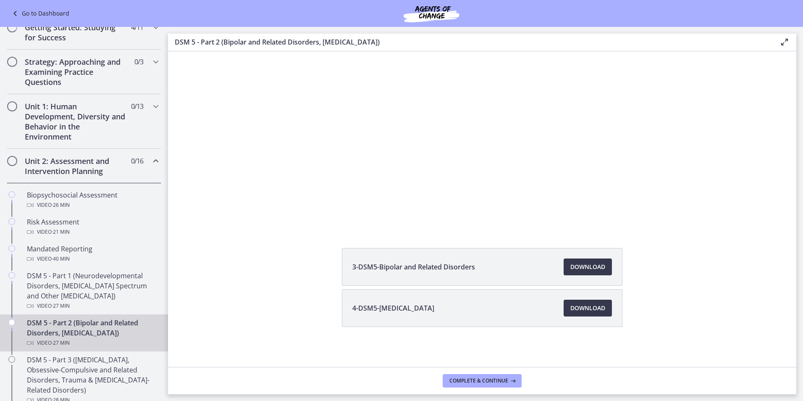
scroll to position [74, 0]
click at [597, 268] on span "Download Opens in a new window" at bounding box center [588, 266] width 35 height 10
click at [574, 306] on span "Download Opens in a new window" at bounding box center [588, 308] width 35 height 10
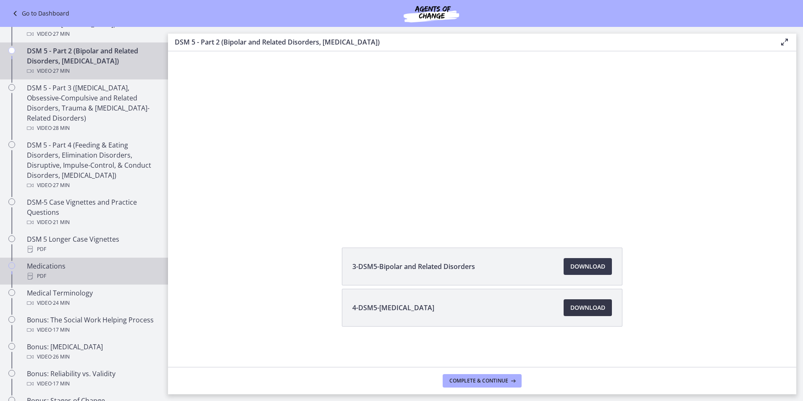
scroll to position [385, 0]
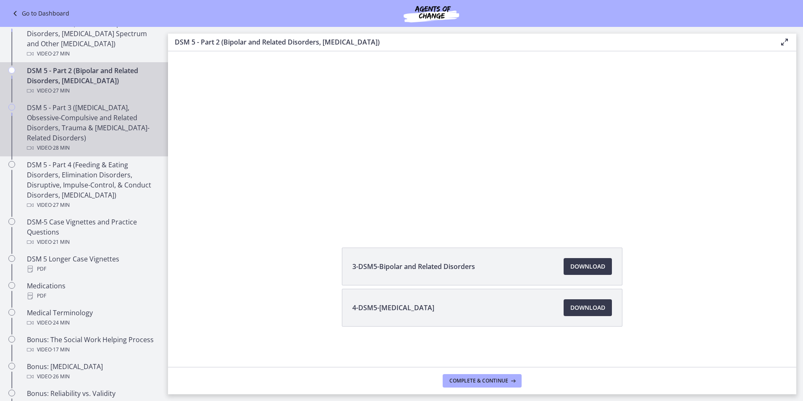
drag, startPoint x: 114, startPoint y: 120, endPoint x: 132, endPoint y: 138, distance: 25.3
click at [114, 120] on div "DSM 5 - Part 3 (Anxiety Disorders, Obsessive-Compulsive and Related Disorders, …" at bounding box center [92, 128] width 131 height 50
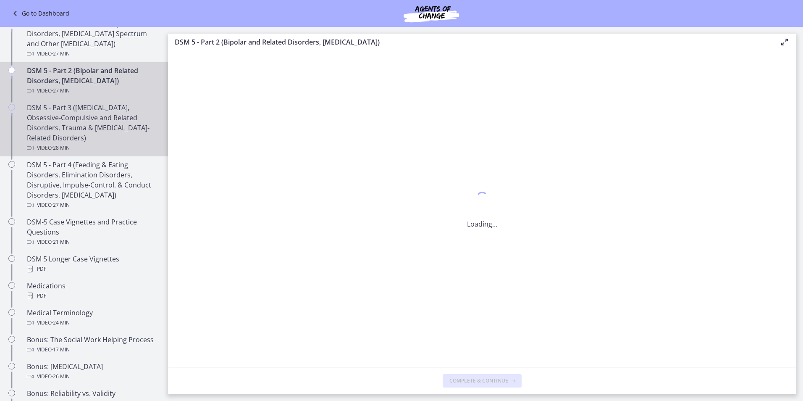
scroll to position [0, 0]
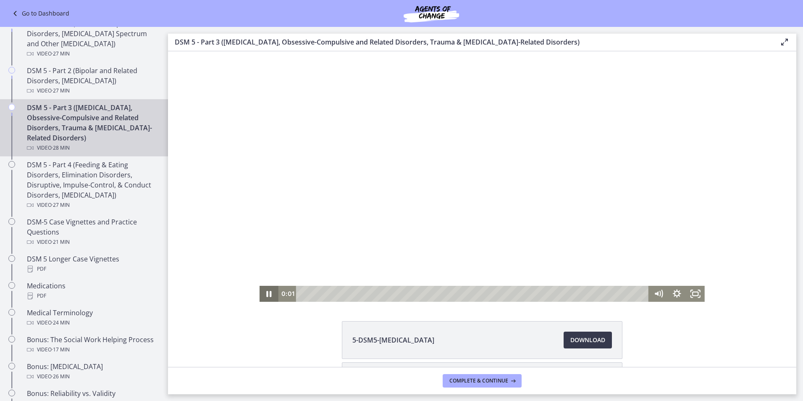
click at [269, 292] on icon "Pause" at bounding box center [269, 294] width 18 height 16
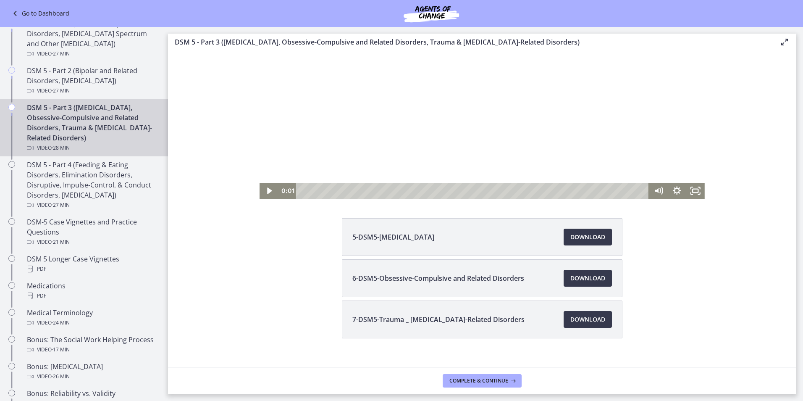
scroll to position [115, 0]
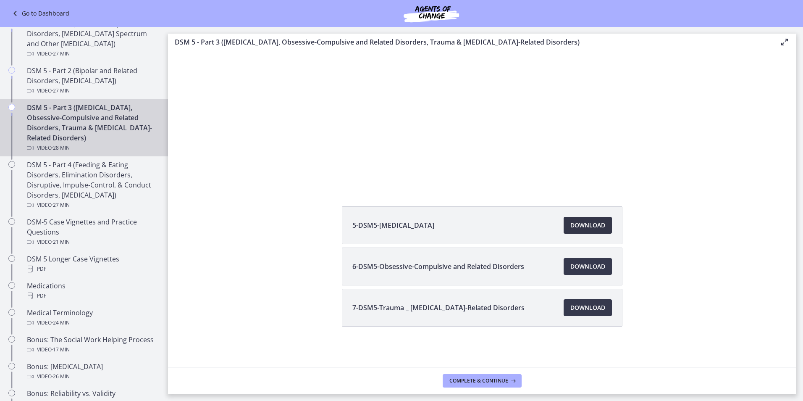
click at [593, 226] on span "Download Opens in a new window" at bounding box center [588, 225] width 35 height 10
click at [586, 266] on span "Download Opens in a new window" at bounding box center [588, 266] width 35 height 10
click at [584, 308] on span "Download Opens in a new window" at bounding box center [588, 308] width 35 height 10
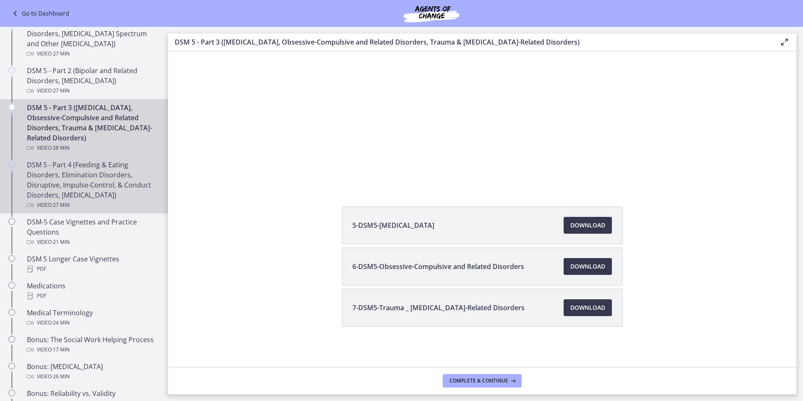
click at [80, 182] on div "DSM 5 - Part 4 (Feeding & Eating Disorders, Elimination Disorders, Disruptive, …" at bounding box center [92, 185] width 131 height 50
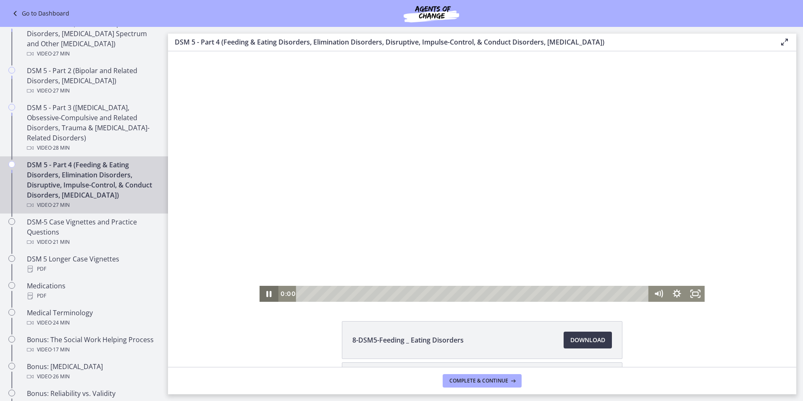
click at [263, 294] on icon "Pause" at bounding box center [269, 294] width 18 height 16
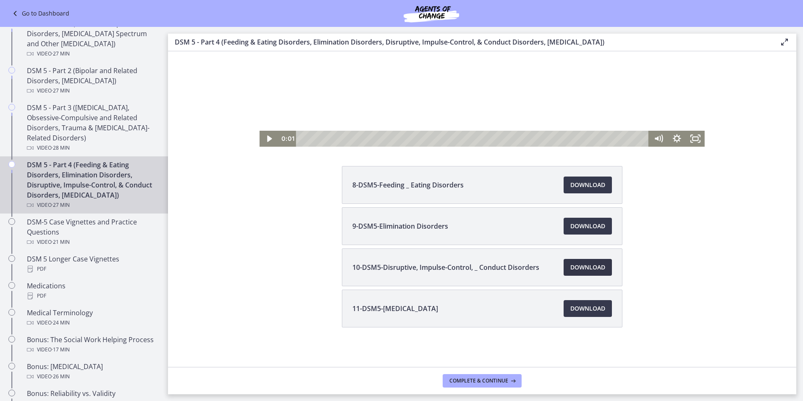
scroll to position [156, 0]
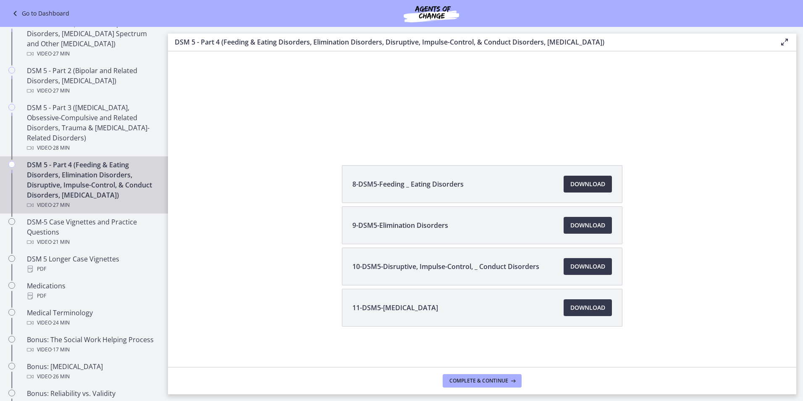
click at [582, 186] on span "Download Opens in a new window" at bounding box center [588, 184] width 35 height 10
click at [571, 222] on span "Download Opens in a new window" at bounding box center [588, 225] width 35 height 10
click at [571, 258] on link "Download Opens in a new window" at bounding box center [588, 266] width 48 height 17
click at [597, 313] on link "Download Opens in a new window" at bounding box center [588, 307] width 48 height 17
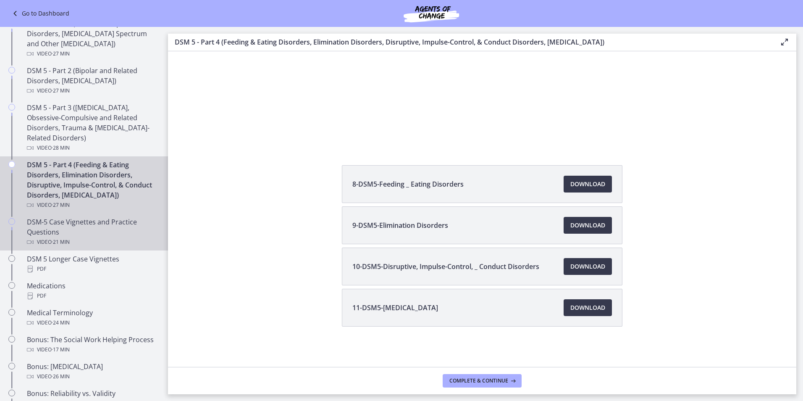
click at [55, 231] on div "DSM-5 Case Vignettes and Practice Questions Video · 21 min" at bounding box center [92, 232] width 131 height 30
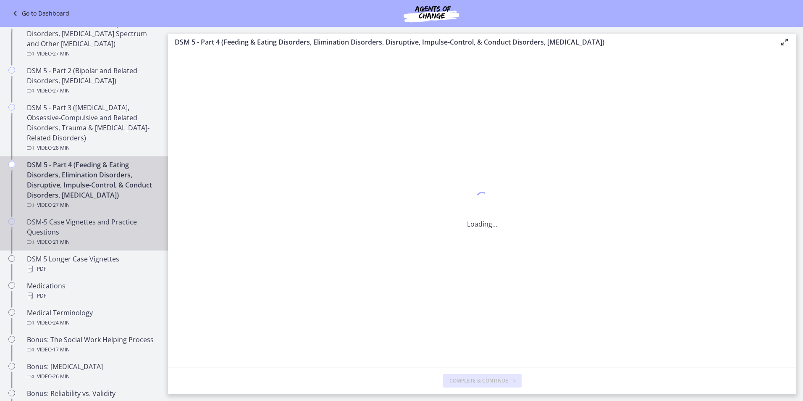
scroll to position [0, 0]
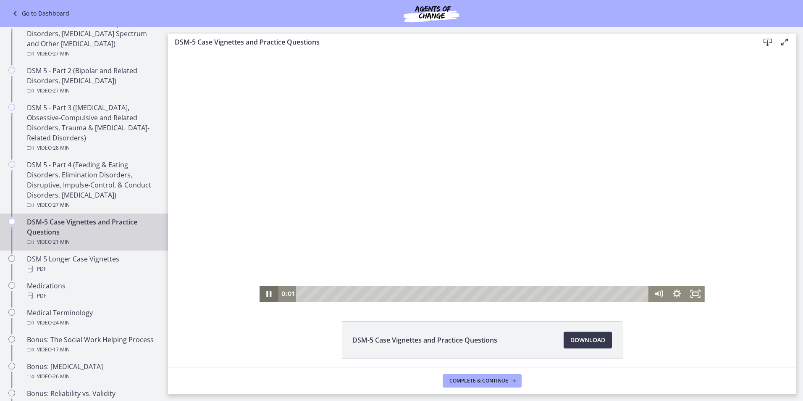
click at [267, 293] on icon "Pause" at bounding box center [269, 294] width 5 height 6
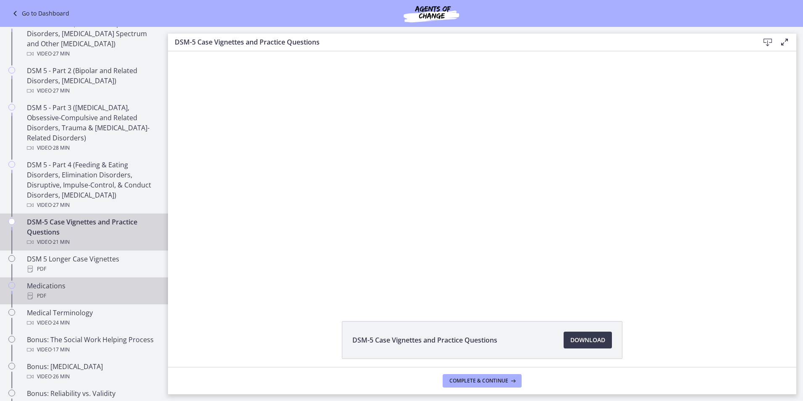
click at [92, 300] on div "PDF" at bounding box center [92, 296] width 131 height 10
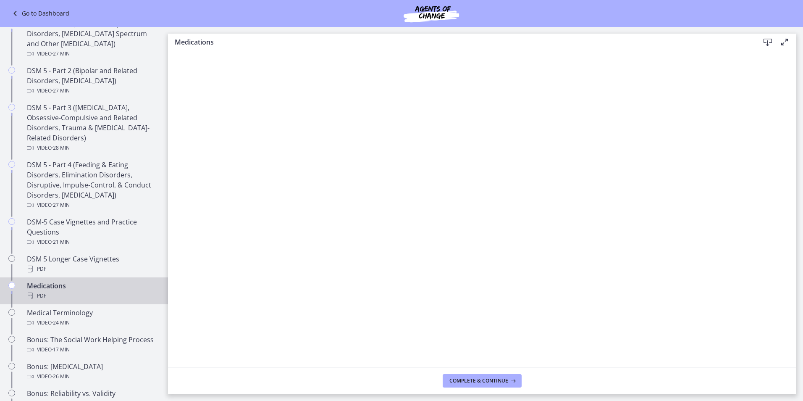
click at [763, 41] on icon at bounding box center [768, 42] width 10 height 10
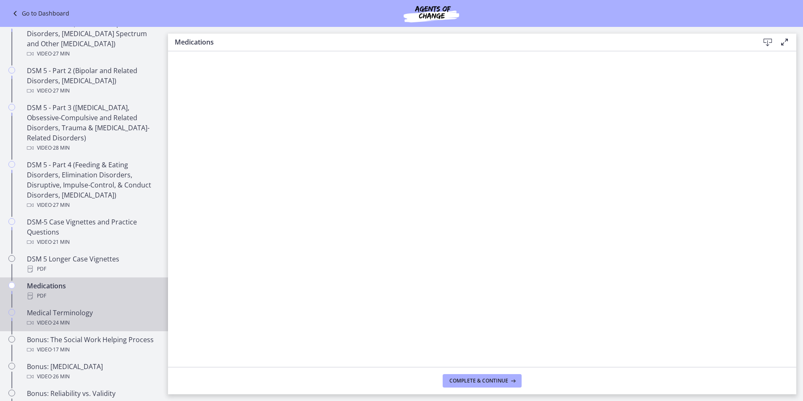
drag, startPoint x: 103, startPoint y: 307, endPoint x: 113, endPoint y: 303, distance: 10.8
click at [103, 307] on link "Medical Terminology Video · 24 min" at bounding box center [84, 317] width 168 height 27
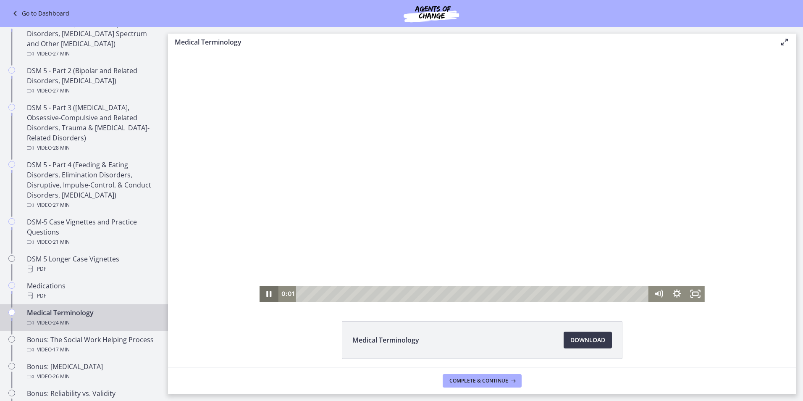
click at [267, 293] on icon "Pause" at bounding box center [269, 294] width 18 height 16
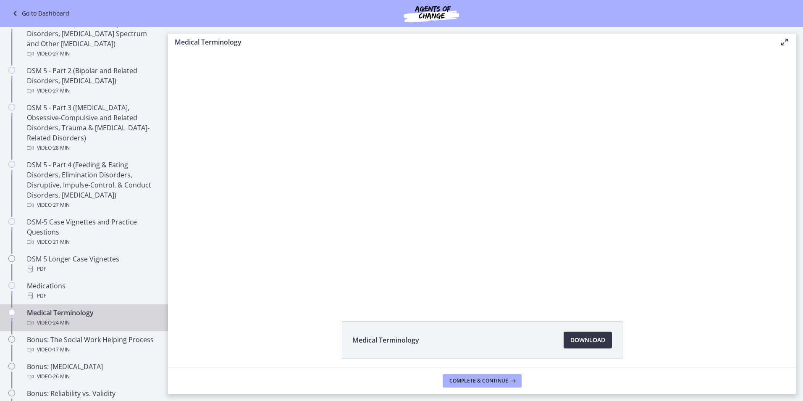
click at [586, 344] on span "Download Opens in a new window" at bounding box center [588, 340] width 35 height 10
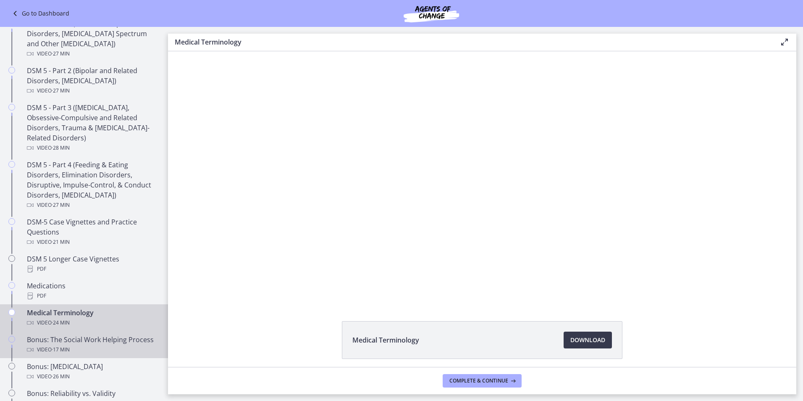
click at [99, 344] on div "Bonus: The Social Work Helping Process Video · 17 min" at bounding box center [92, 344] width 131 height 20
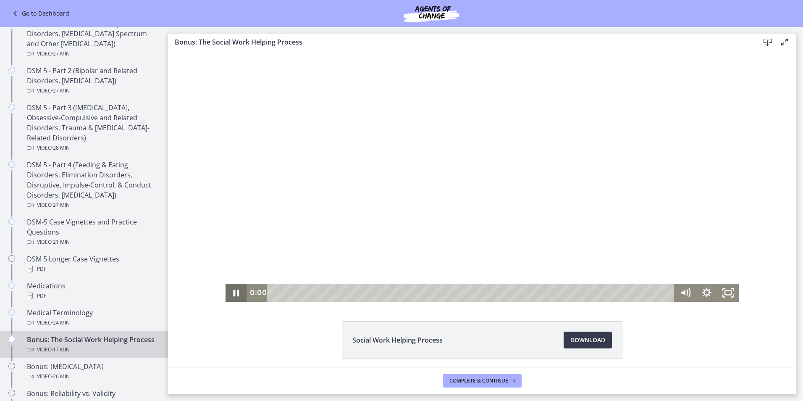
click at [236, 295] on icon "Pause" at bounding box center [237, 292] width 6 height 7
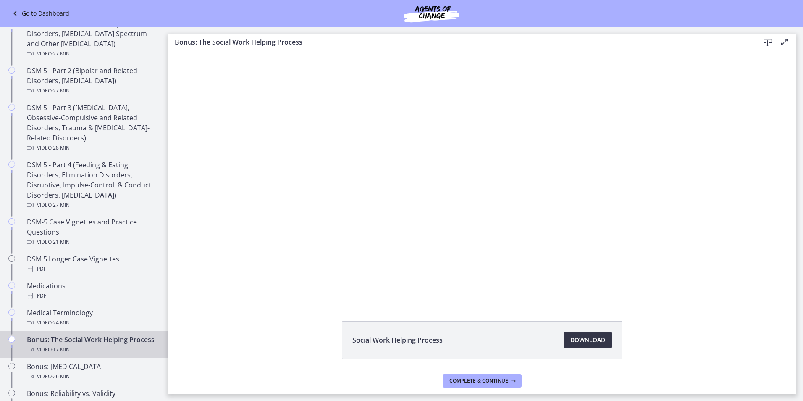
click at [581, 333] on link "Download Opens in a new window" at bounding box center [588, 340] width 48 height 17
click at [101, 374] on div "Bonus: Personality Disorders Video · 26 min" at bounding box center [92, 371] width 131 height 20
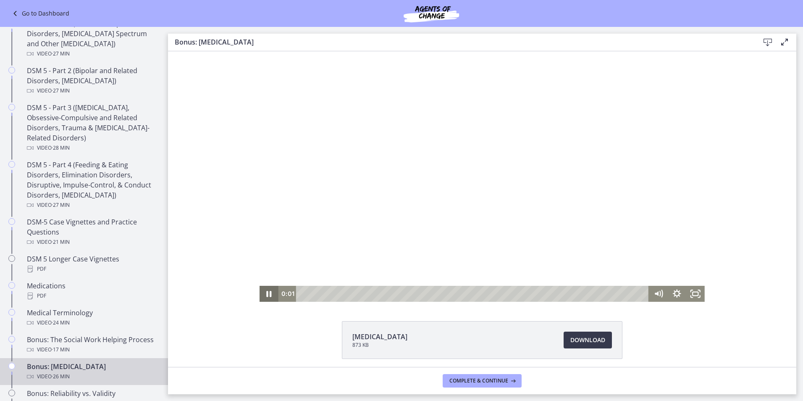
click at [268, 293] on icon "Pause" at bounding box center [269, 294] width 5 height 6
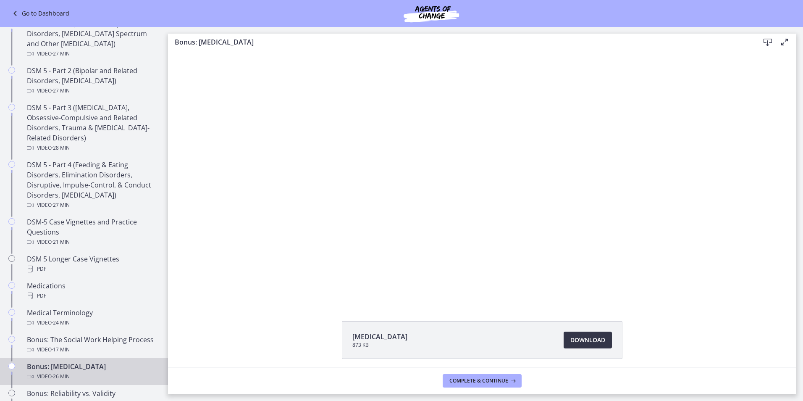
click at [598, 337] on span "Download Opens in a new window" at bounding box center [588, 340] width 35 height 10
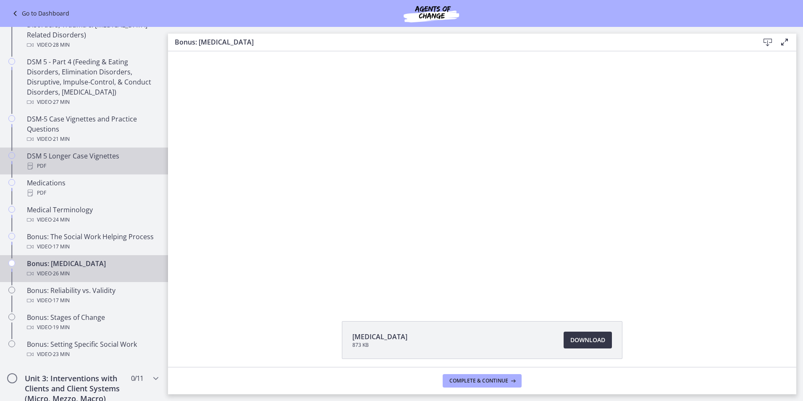
scroll to position [595, 0]
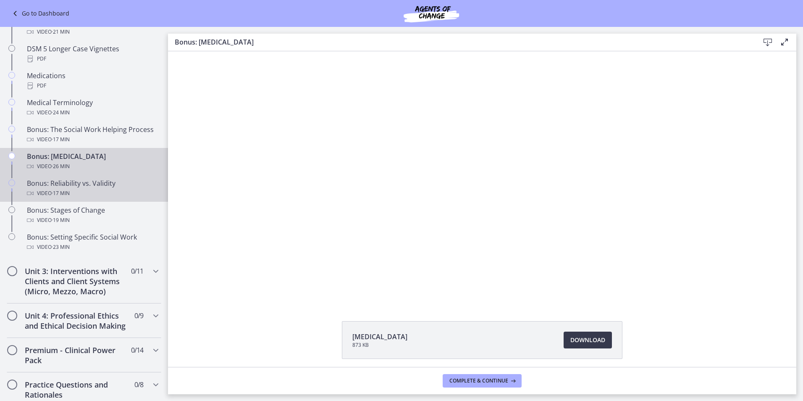
click at [76, 194] on div "Video · 17 min" at bounding box center [92, 193] width 131 height 10
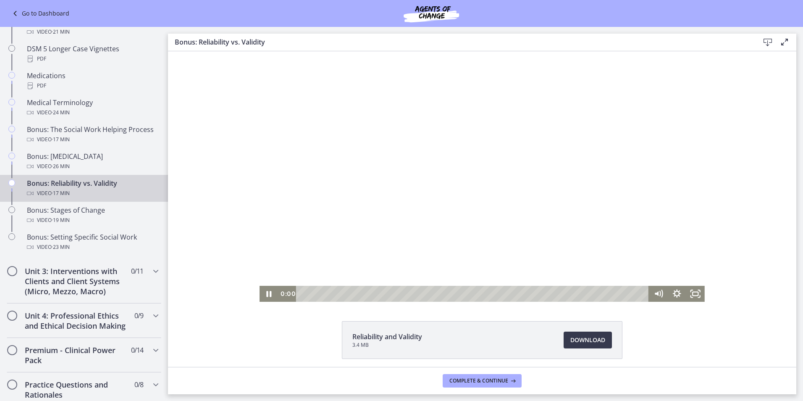
click at [261, 292] on icon "Pause" at bounding box center [269, 294] width 18 height 16
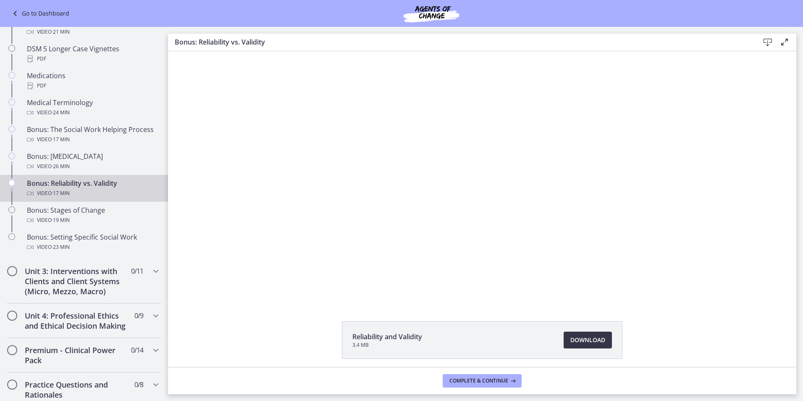
click at [571, 338] on span "Download Opens in a new window" at bounding box center [588, 340] width 35 height 10
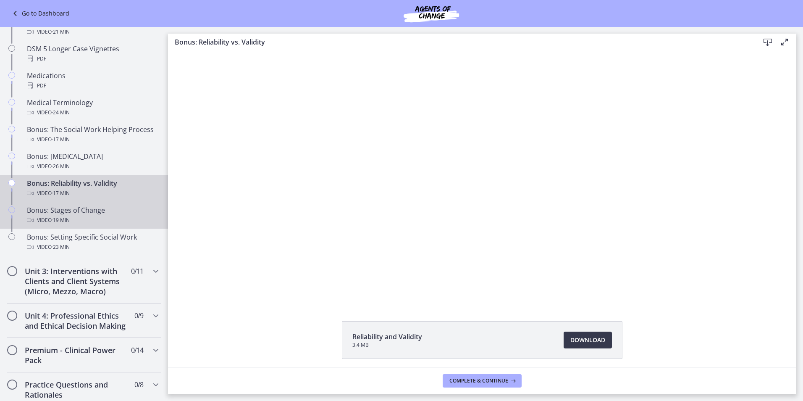
click at [66, 213] on div "Bonus: Stages of Change Video · 19 min" at bounding box center [92, 215] width 131 height 20
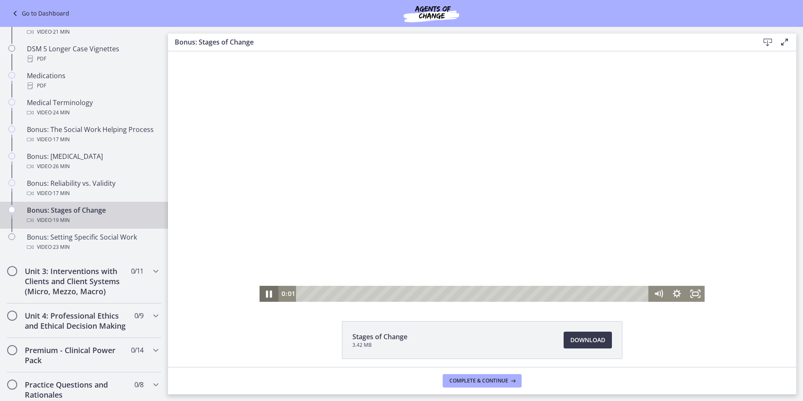
drag, startPoint x: 263, startPoint y: 296, endPoint x: 281, endPoint y: 296, distance: 17.6
click at [263, 296] on icon "Pause" at bounding box center [269, 293] width 22 height 19
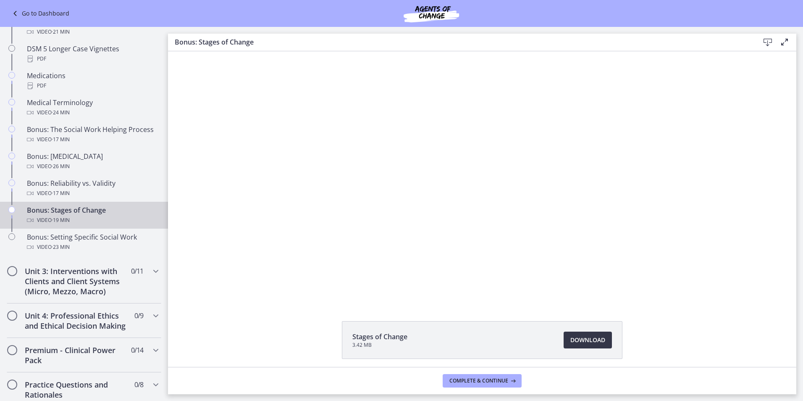
click at [584, 342] on span "Download Opens in a new window" at bounding box center [588, 340] width 35 height 10
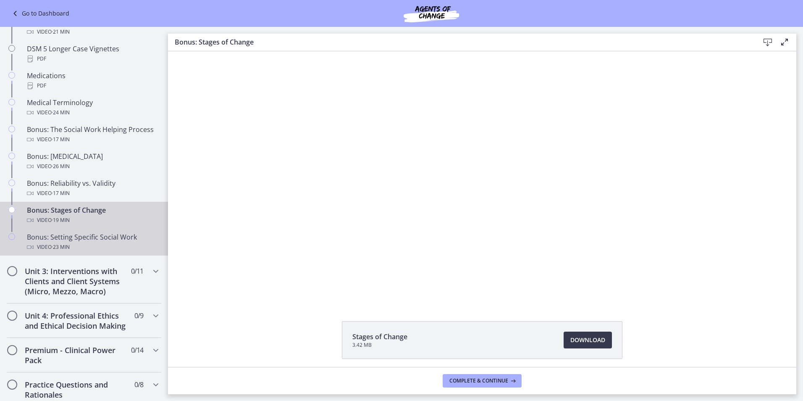
click at [98, 237] on div "Bonus: Setting Specific Social Work Video · 23 min" at bounding box center [92, 242] width 131 height 20
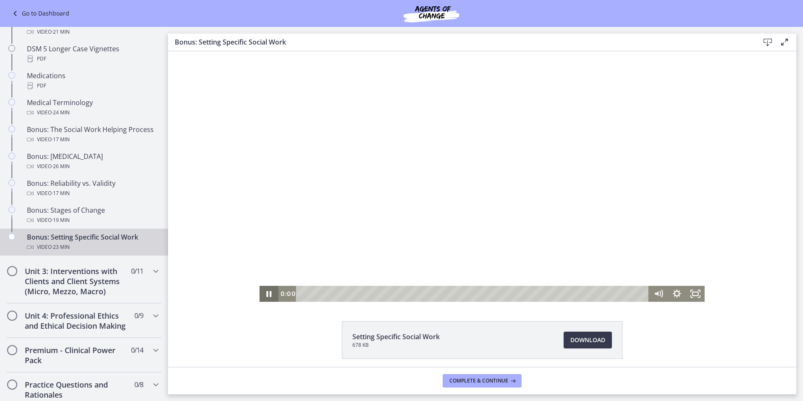
click at [260, 292] on icon "Pause" at bounding box center [269, 294] width 18 height 16
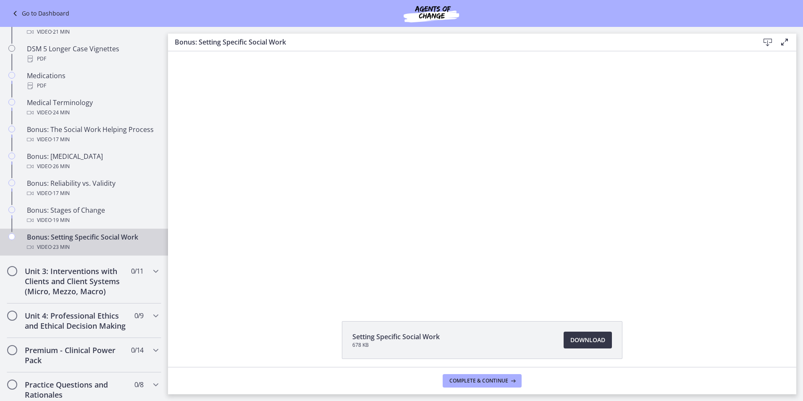
click at [580, 343] on span "Download Opens in a new window" at bounding box center [588, 340] width 35 height 10
click at [79, 270] on h2 "Unit 3: Interventions with Clients and Client Systems (Micro, Mezzo, Macro)" at bounding box center [76, 281] width 103 height 30
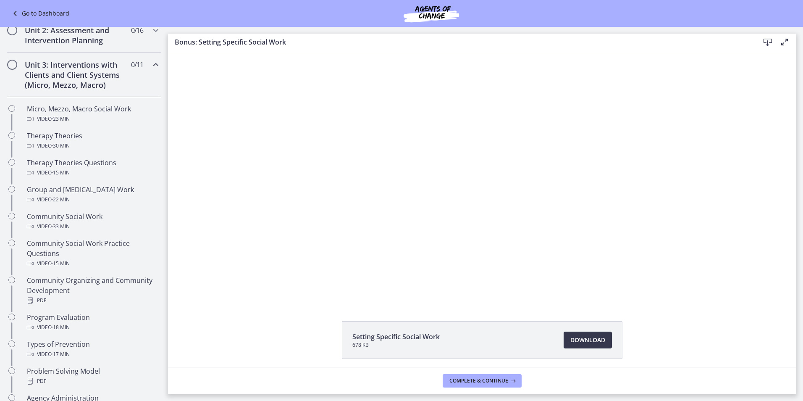
scroll to position [259, 0]
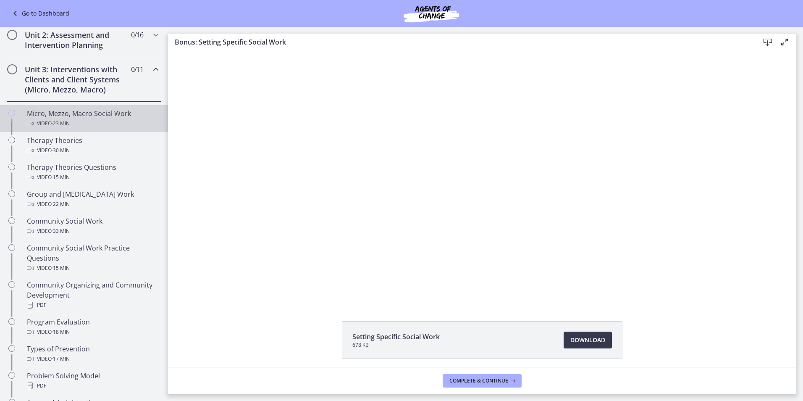
click at [117, 124] on div "Video · 23 min" at bounding box center [92, 123] width 131 height 10
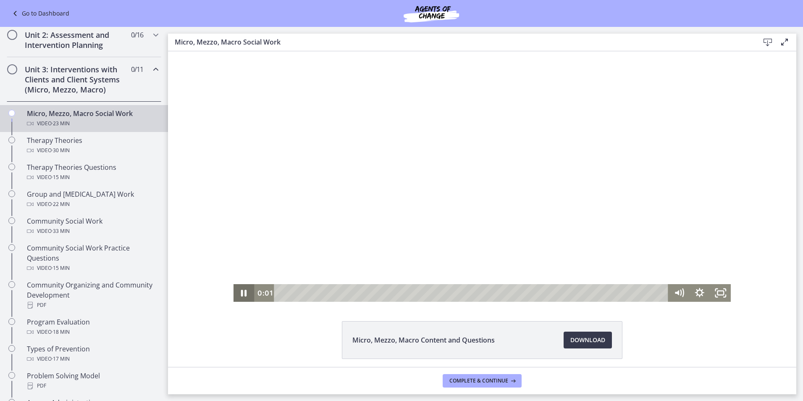
click at [237, 299] on icon "Pause" at bounding box center [244, 293] width 21 height 18
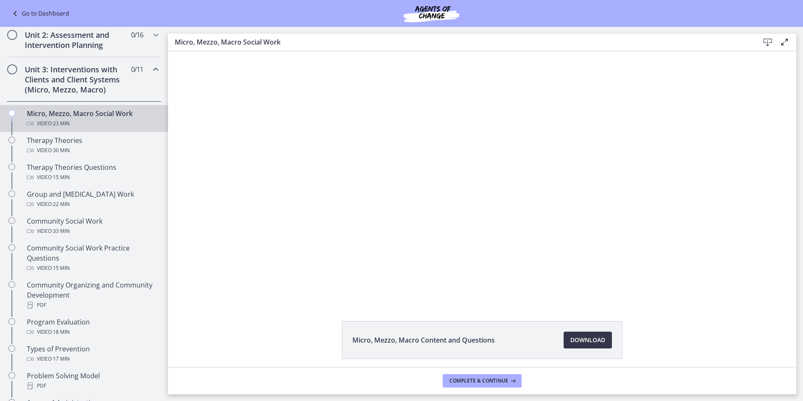
click at [577, 345] on link "Download Opens in a new window" at bounding box center [588, 340] width 48 height 17
click at [81, 139] on div "Therapy Theories Video · 30 min" at bounding box center [92, 145] width 131 height 20
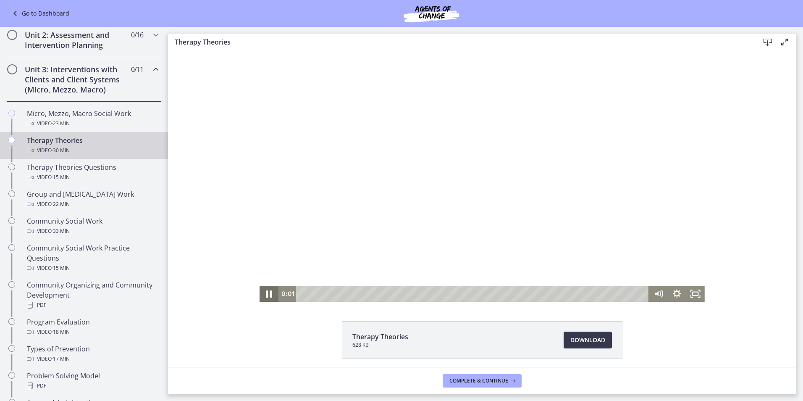
click at [269, 295] on icon "Pause" at bounding box center [269, 293] width 22 height 19
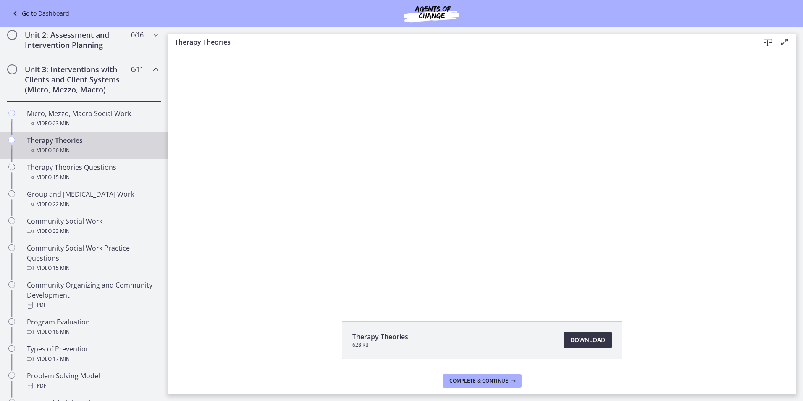
click at [591, 334] on link "Download Opens in a new window" at bounding box center [588, 340] width 48 height 17
drag, startPoint x: 64, startPoint y: 165, endPoint x: 71, endPoint y: 168, distance: 7.5
click at [64, 165] on div "Therapy Theories Questions Video · 15 min" at bounding box center [92, 172] width 131 height 20
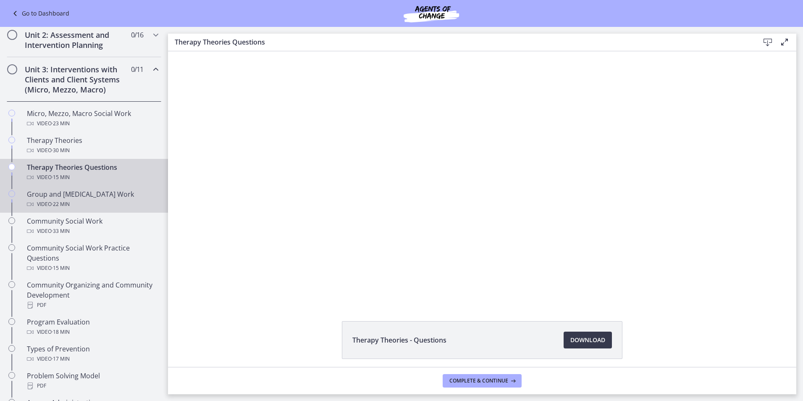
click at [106, 205] on div "Video · 22 min" at bounding box center [92, 204] width 131 height 10
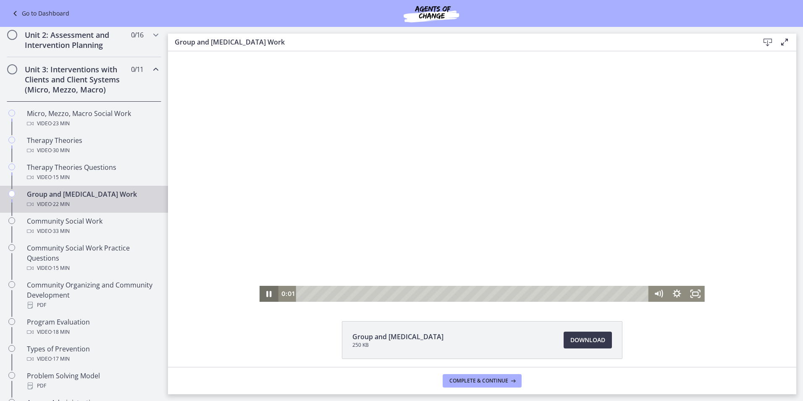
click at [266, 293] on icon "Pause" at bounding box center [269, 294] width 18 height 16
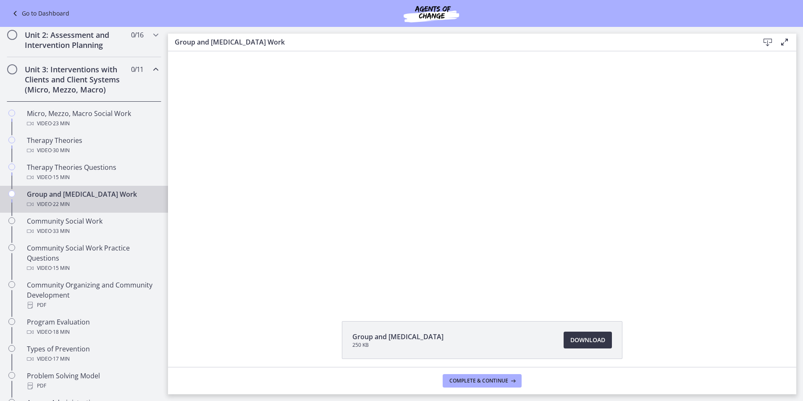
click at [581, 334] on link "Download Opens in a new window" at bounding box center [588, 340] width 48 height 17
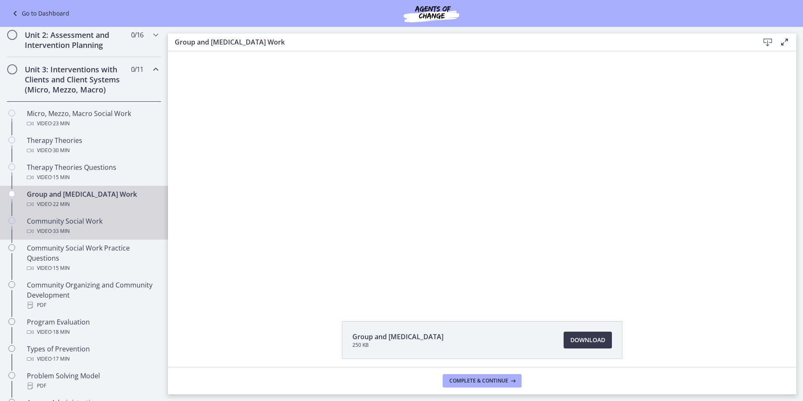
drag, startPoint x: 99, startPoint y: 224, endPoint x: 111, endPoint y: 230, distance: 14.1
click at [99, 224] on div "Community Social Work Video · 33 min" at bounding box center [92, 226] width 131 height 20
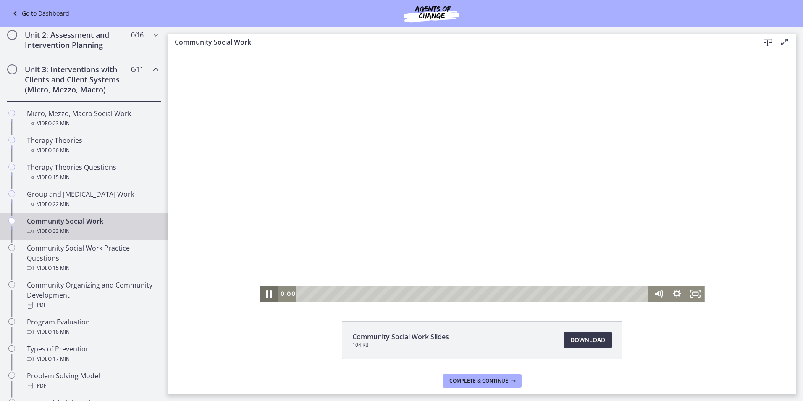
click at [266, 292] on icon "Pause" at bounding box center [269, 293] width 22 height 19
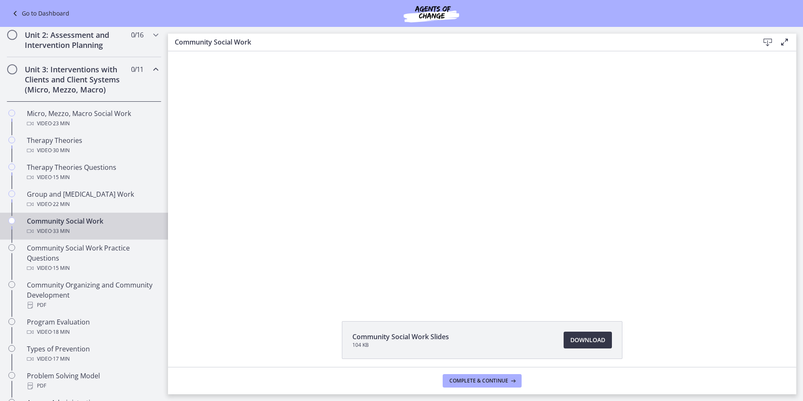
click at [572, 341] on span "Download Opens in a new window" at bounding box center [588, 340] width 35 height 10
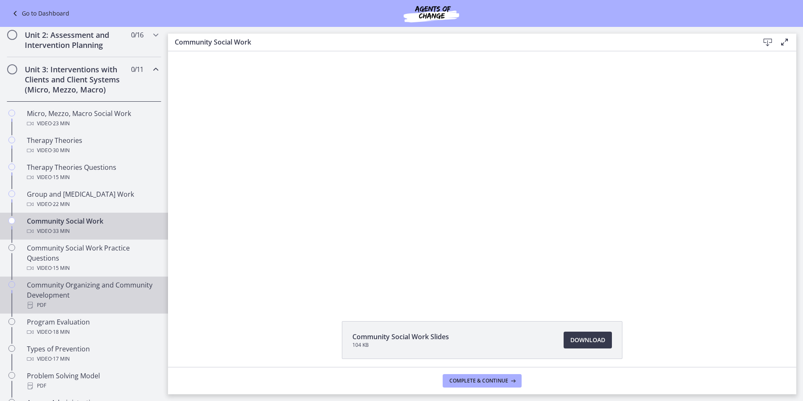
drag, startPoint x: 86, startPoint y: 289, endPoint x: 97, endPoint y: 282, distance: 13.3
click at [86, 289] on div "Community Organizing and Community Development PDF" at bounding box center [92, 295] width 131 height 30
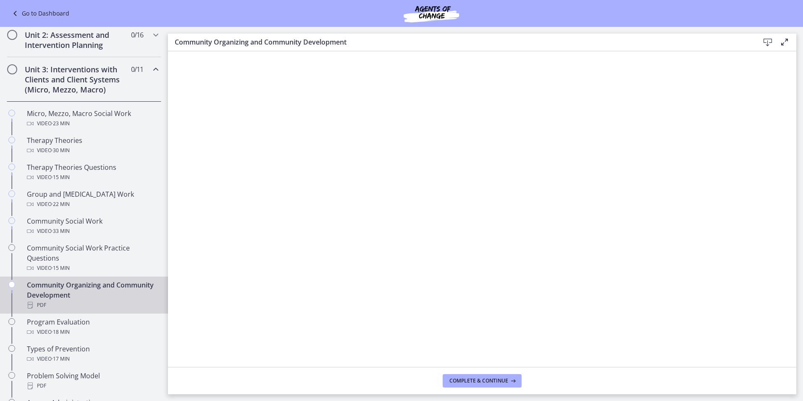
click at [766, 40] on icon at bounding box center [768, 42] width 10 height 10
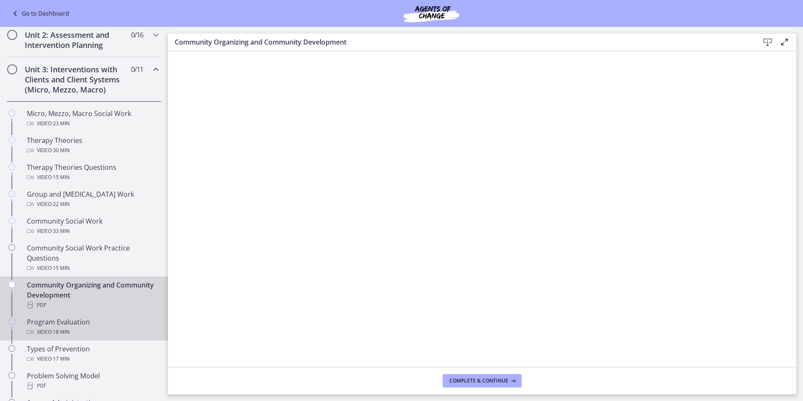
click at [81, 320] on div "Program Evaluation Video · 18 min" at bounding box center [92, 327] width 131 height 20
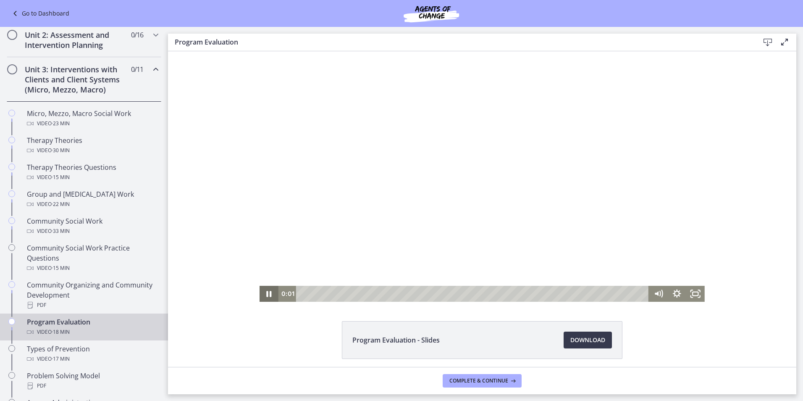
click at [262, 297] on icon "Pause" at bounding box center [269, 294] width 18 height 16
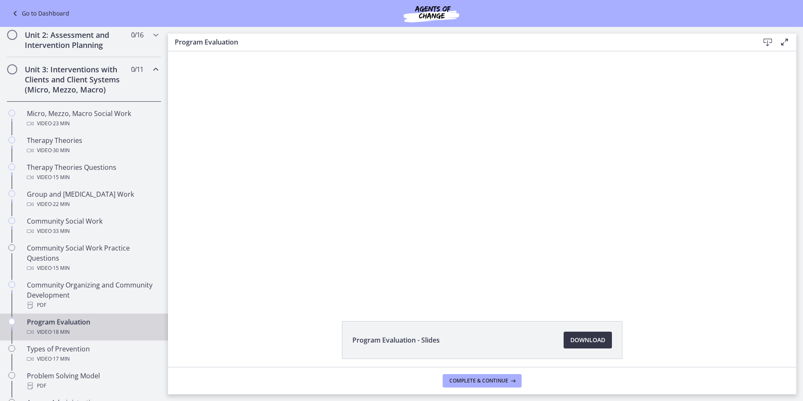
click at [593, 335] on span "Download Opens in a new window" at bounding box center [588, 340] width 35 height 10
